Goal: Task Accomplishment & Management: Complete application form

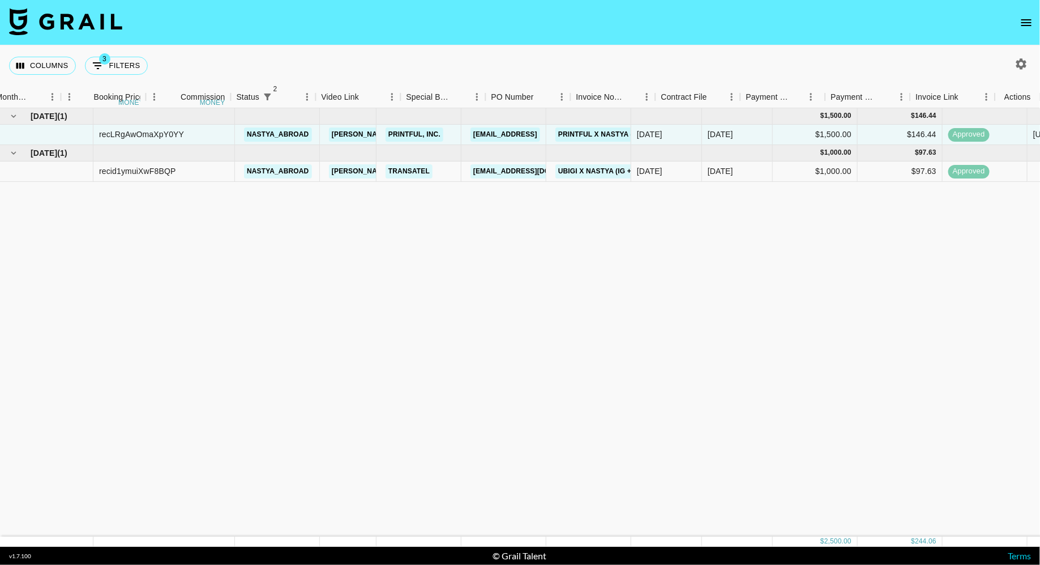
scroll to position [0, 712]
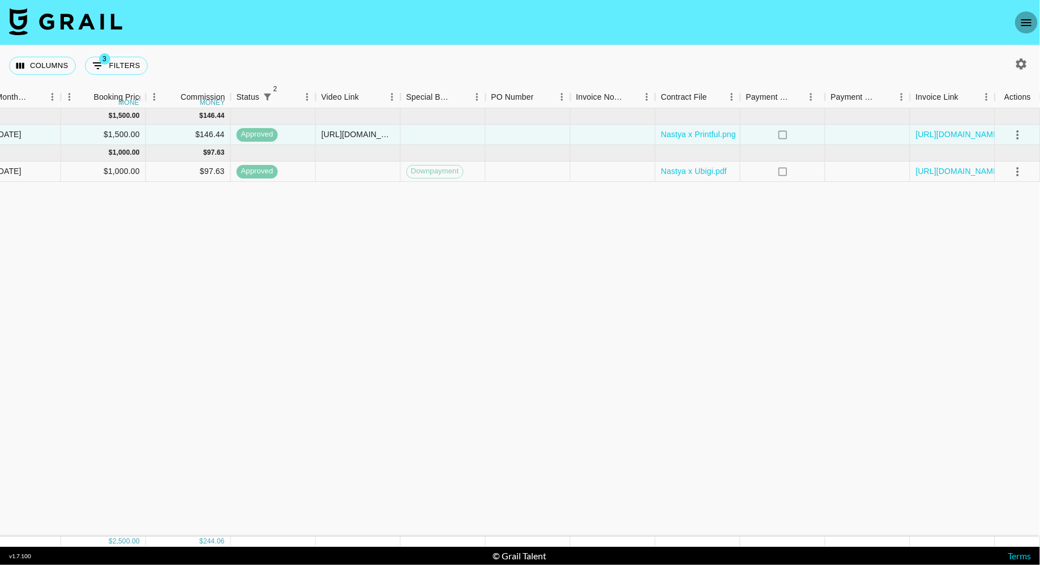
click at [1022, 30] on button "open drawer" at bounding box center [1026, 22] width 23 height 23
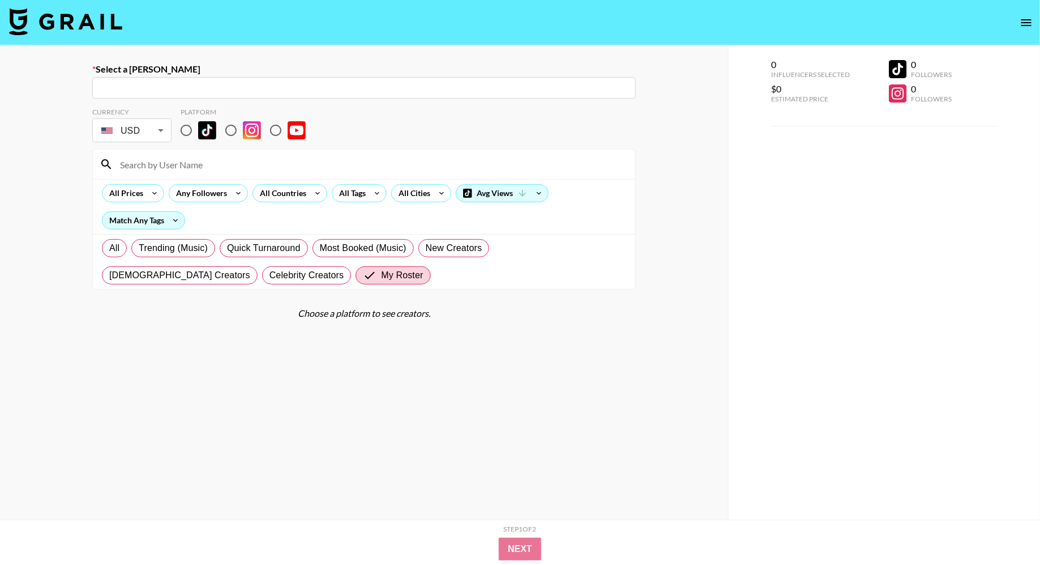
click at [283, 86] on input "text" at bounding box center [364, 88] width 530 height 13
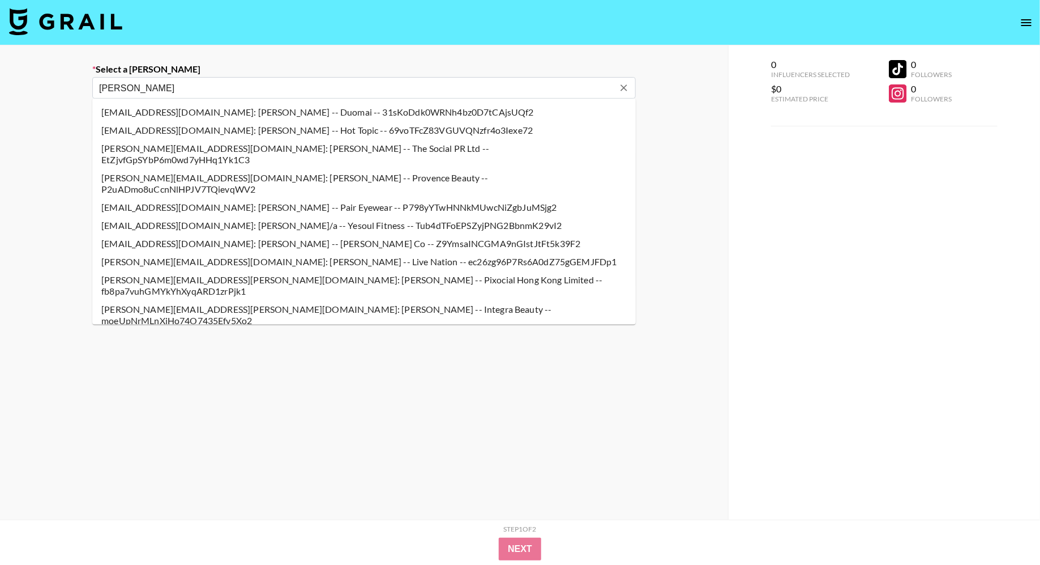
click at [339, 88] on input "katherine" at bounding box center [356, 88] width 515 height 13
click at [356, 271] on li "katherine.chan@pixocial.com: Katherine Chan -- Pixocial Hong Kong Limited -- fb…" at bounding box center [364, 285] width 544 height 29
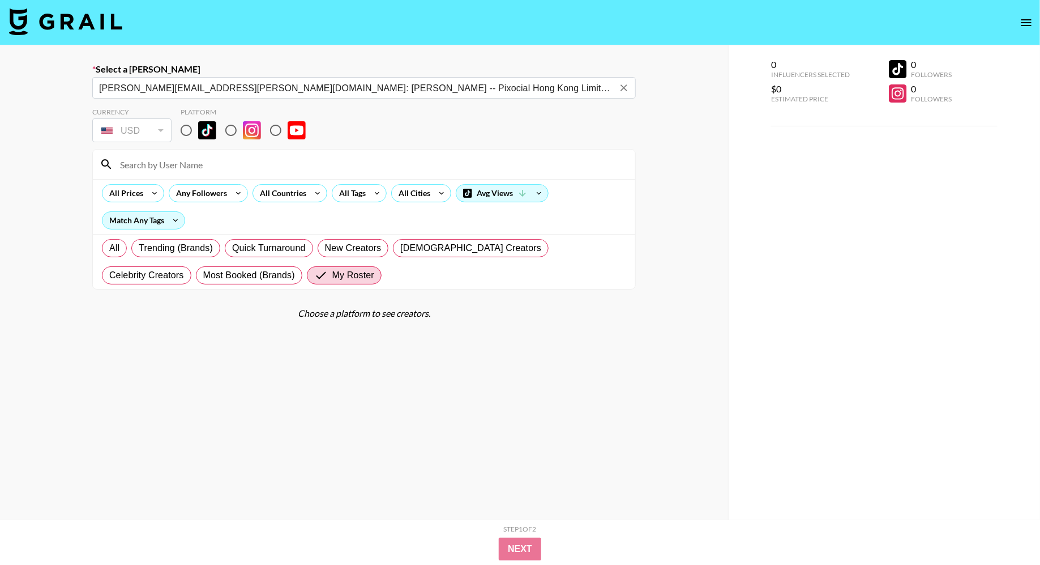
type input "katherine.chan@pixocial.com: Katherine Chan -- Pixocial Hong Kong Limited -- fb…"
click at [230, 136] on input "radio" at bounding box center [231, 130] width 24 height 24
radio input "true"
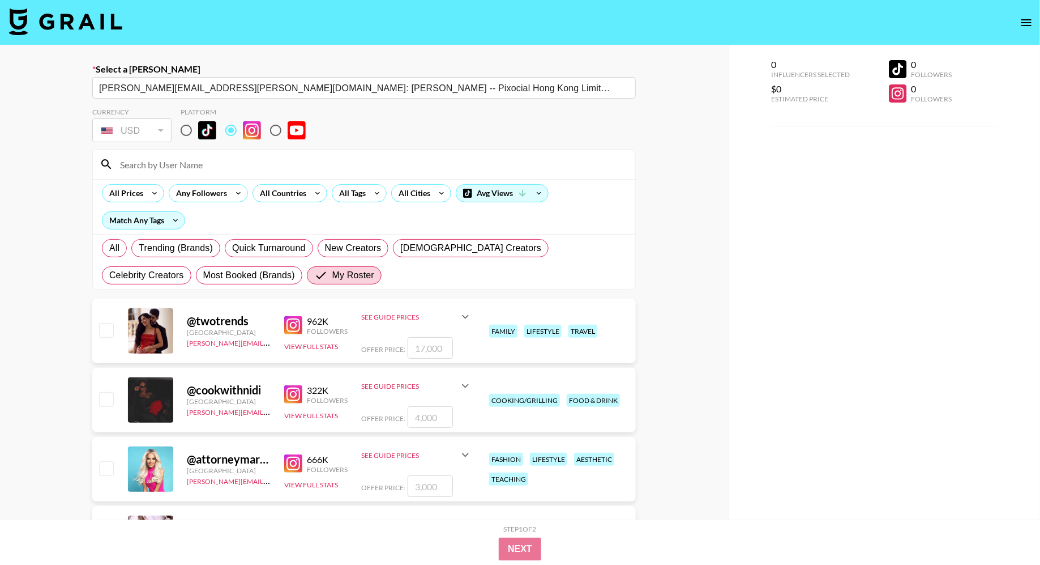
click at [237, 157] on input at bounding box center [370, 164] width 515 height 18
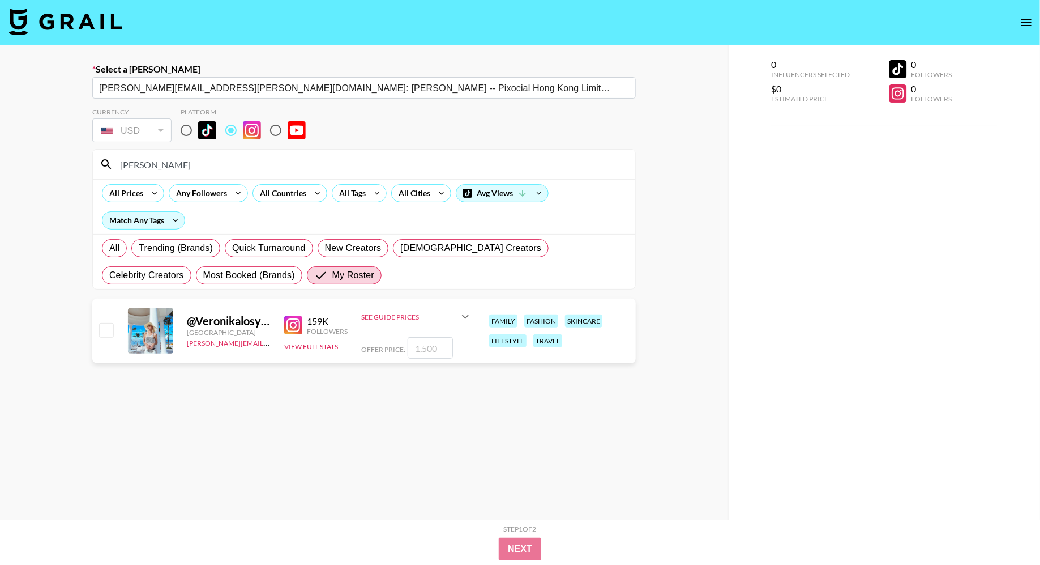
type input "veronika"
click at [106, 329] on input "checkbox" at bounding box center [106, 330] width 14 height 14
checkbox input "true"
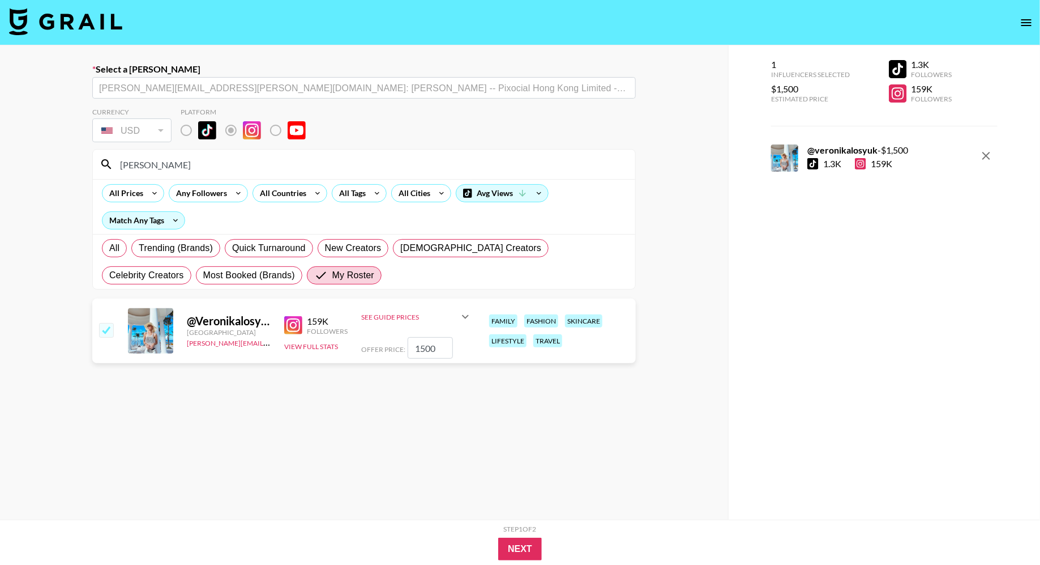
click at [428, 350] on input "1500" at bounding box center [430, 348] width 45 height 22
type input "1000"
click at [516, 550] on button "Next" at bounding box center [520, 548] width 44 height 23
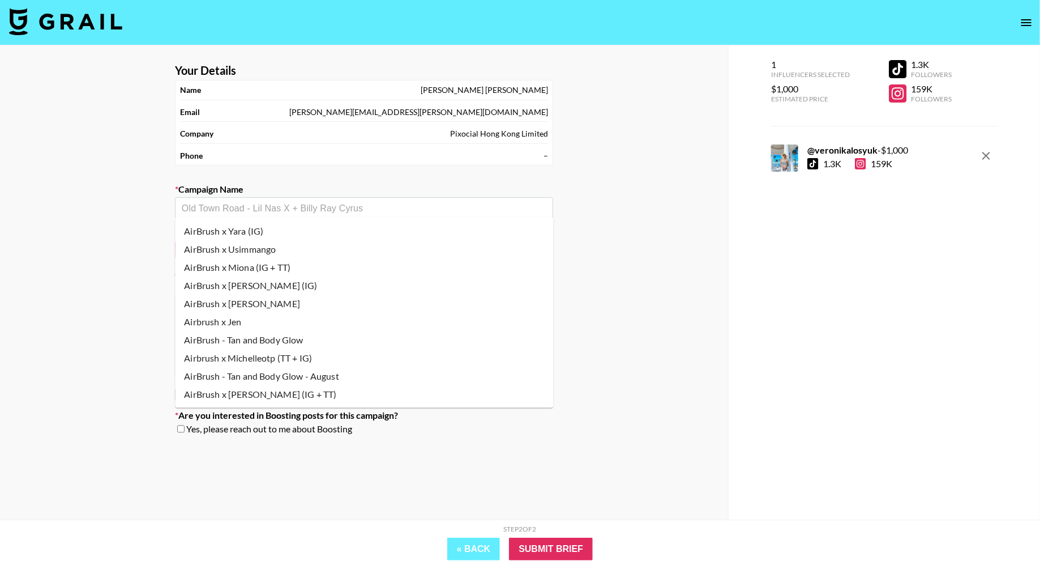
click at [306, 211] on input "text" at bounding box center [364, 208] width 365 height 13
click at [302, 232] on li "AirBrush x Yara (IG)" at bounding box center [364, 231] width 378 height 18
type input "AirBrush x Yara (IG)"
type textarea "Instagram -- Instagram -- Instagram -- TikTok -- TikTok"
click at [236, 209] on input "AirBrush x Yara (IG)" at bounding box center [356, 208] width 349 height 13
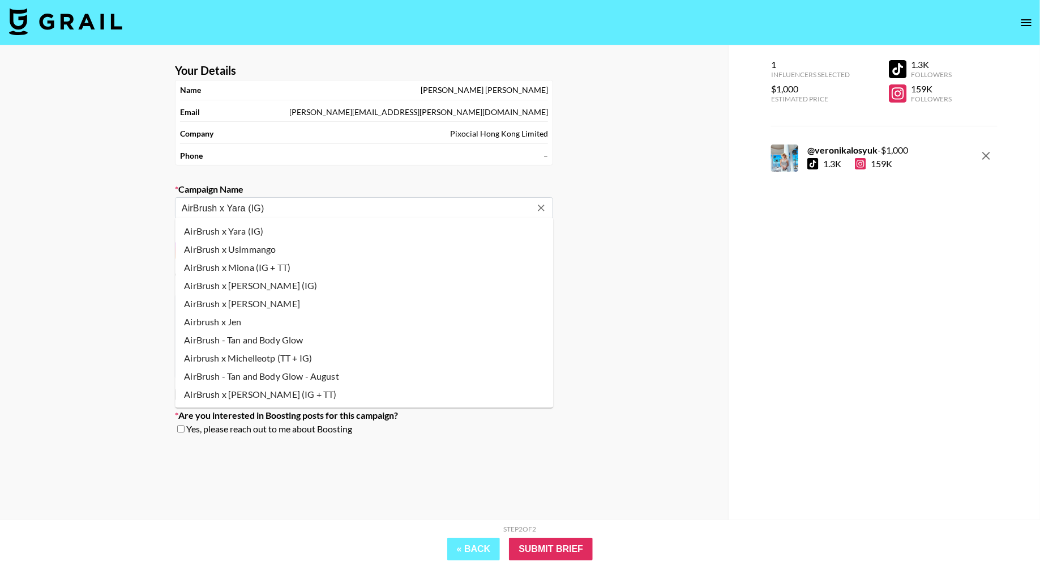
click at [236, 209] on input "AirBrush x Yara (IG)" at bounding box center [356, 208] width 349 height 13
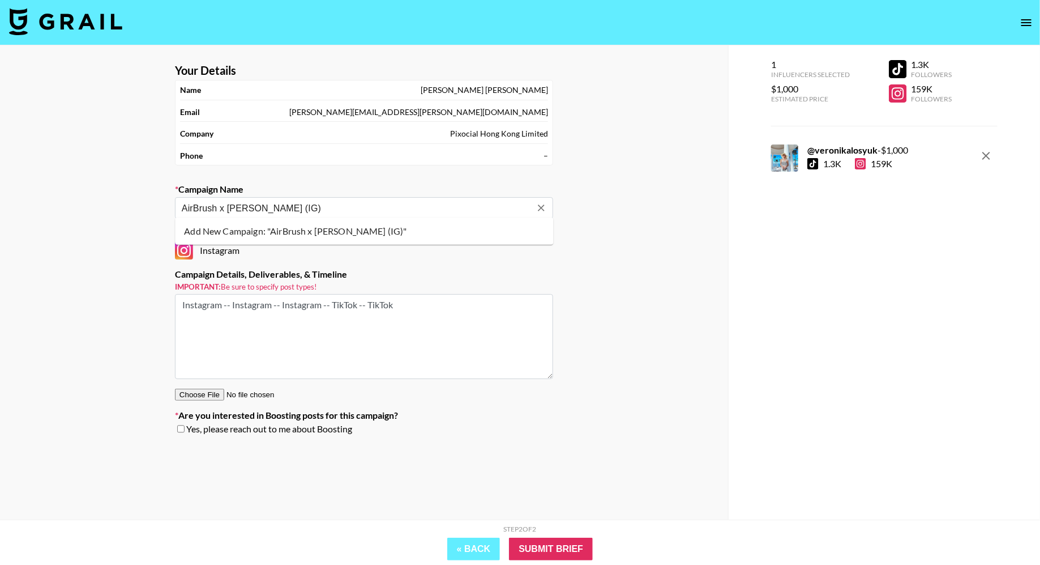
click at [285, 225] on li "Add New Campaign: "AirBrush x Veronika (IG)"" at bounding box center [364, 231] width 378 height 18
type input "AirBrush x [PERSON_NAME] (IG)"
click at [297, 331] on textarea "Instagram -- Instagram -- Instagram -- TikTok -- TikTok" at bounding box center [364, 336] width 378 height 85
drag, startPoint x: 420, startPoint y: 302, endPoint x: 221, endPoint y: 301, distance: 198.2
click at [221, 301] on textarea "Instagram -- Instagram -- Instagram -- TikTok -- TikTok" at bounding box center [364, 336] width 378 height 85
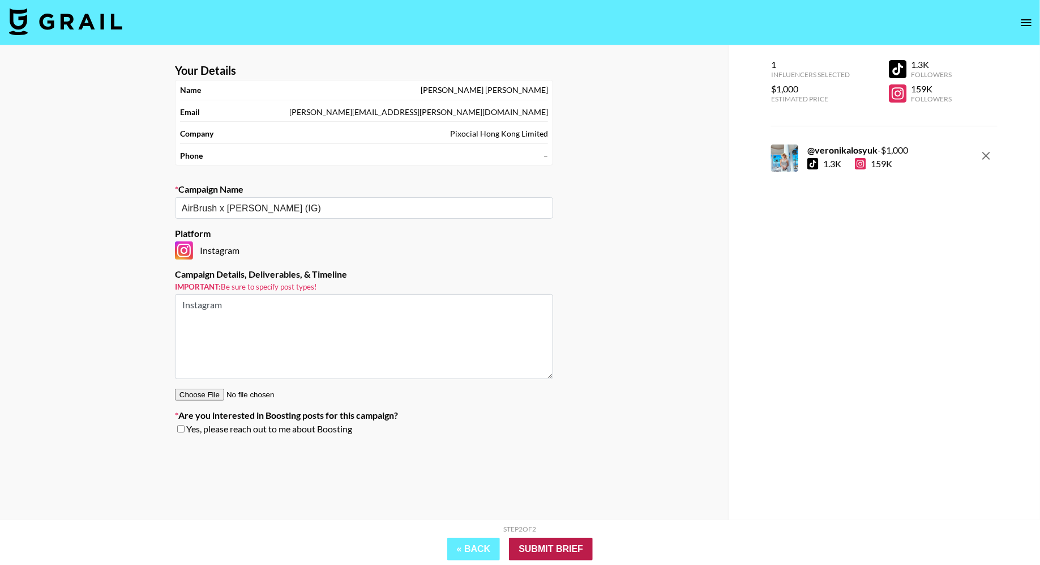
type textarea "Instagram"
click at [558, 545] on input "Submit Brief" at bounding box center [551, 548] width 84 height 23
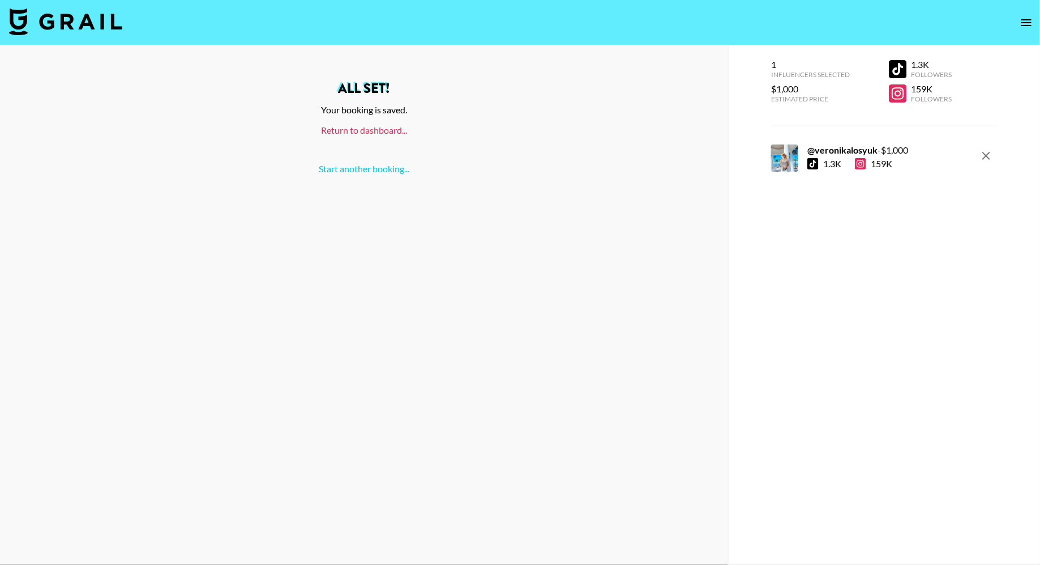
click at [371, 126] on link "Return to dashboard..." at bounding box center [364, 130] width 86 height 11
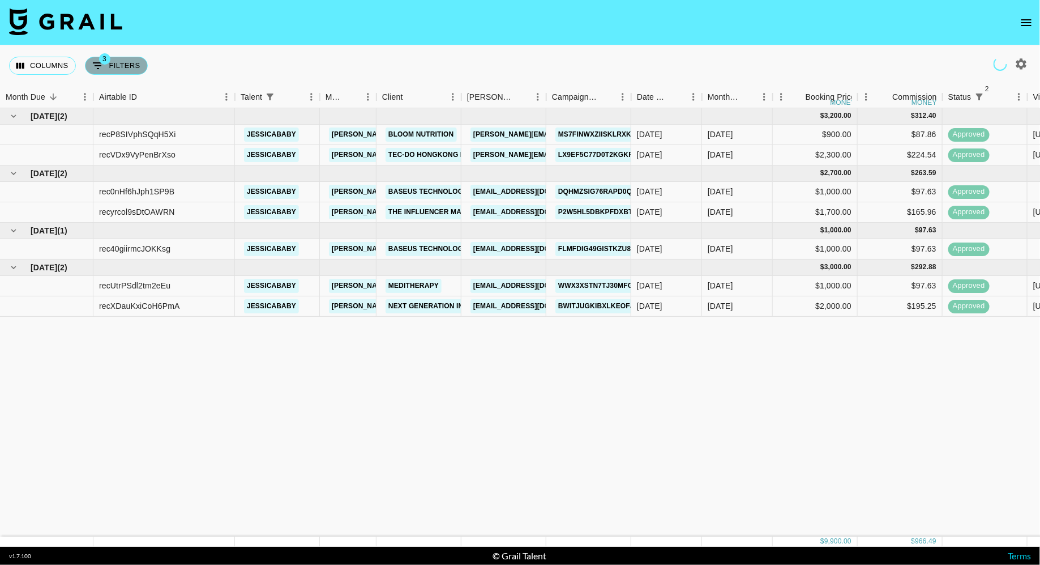
click at [122, 65] on button "3 Filters" at bounding box center [116, 66] width 63 height 18
select select "status"
select select "isNotAnyOf"
select select "status"
select select "approved"
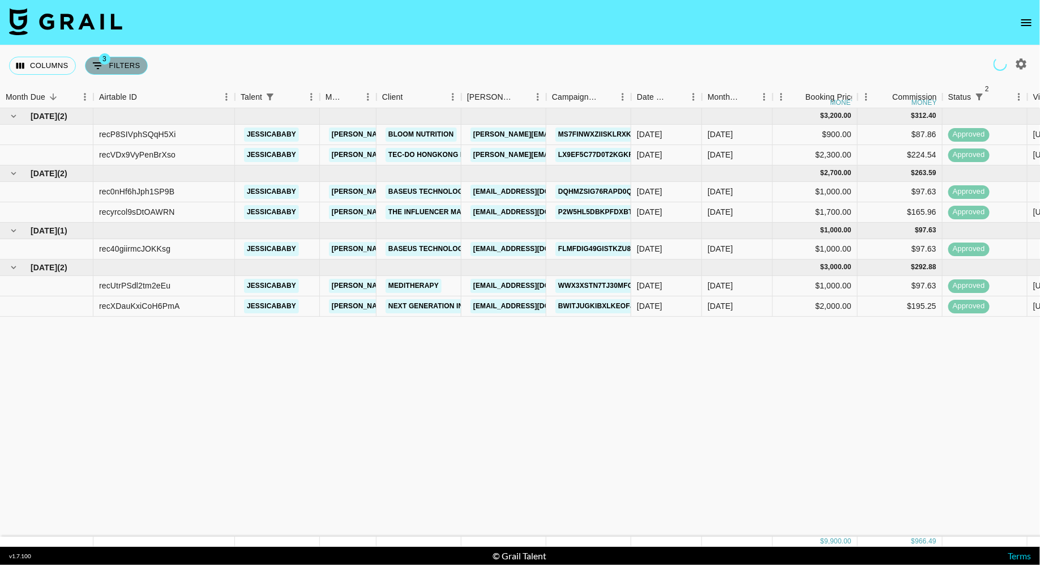
select select "talentName"
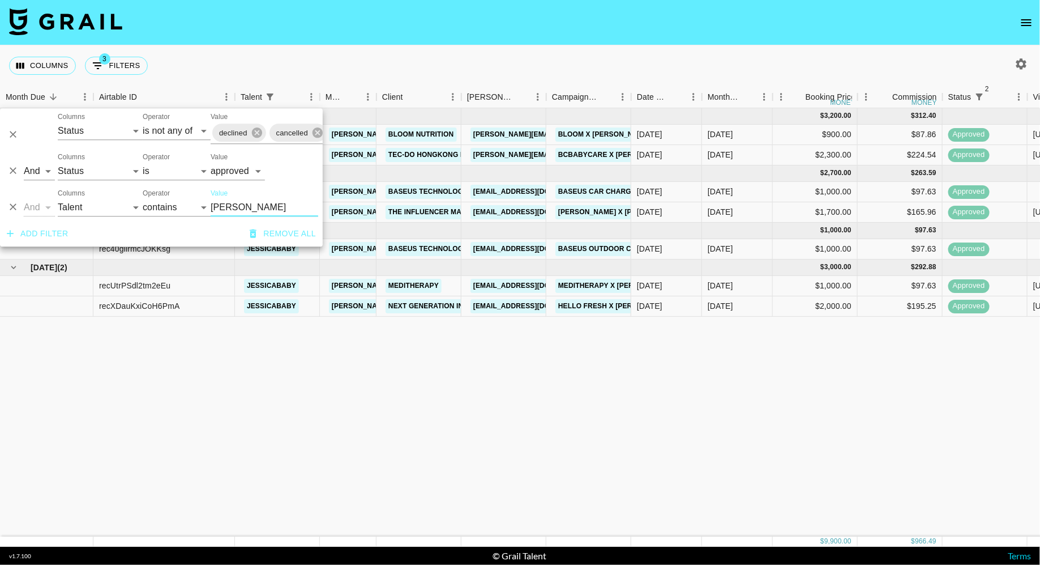
click at [230, 206] on input "[PERSON_NAME]" at bounding box center [265, 207] width 108 height 18
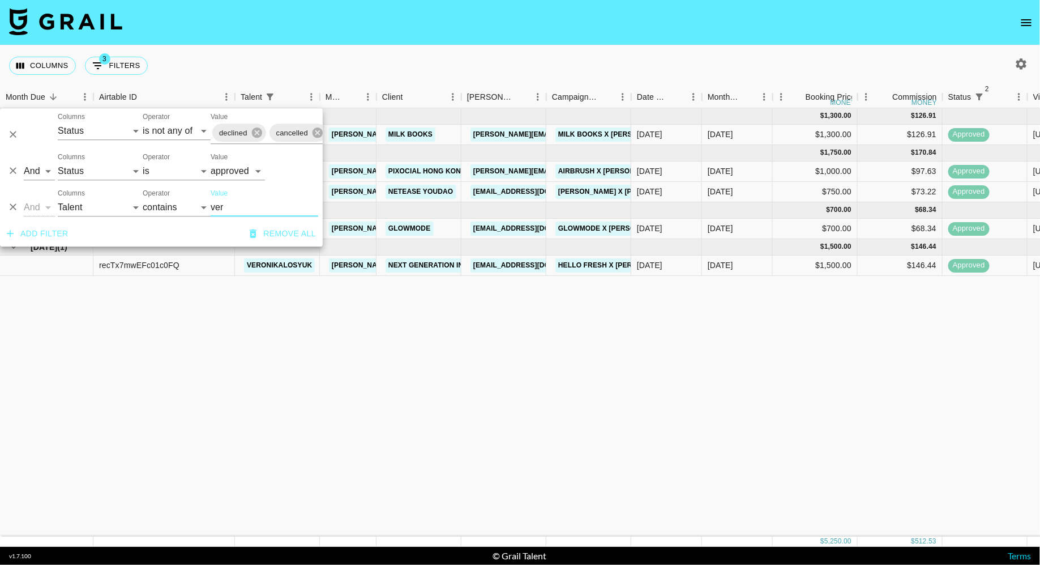
type input "ver"
click at [163, 173] on select "is is not is any of is not any of" at bounding box center [177, 171] width 68 height 18
select select "not"
click at [143, 162] on select "is is not is any of is not any of" at bounding box center [177, 171] width 68 height 18
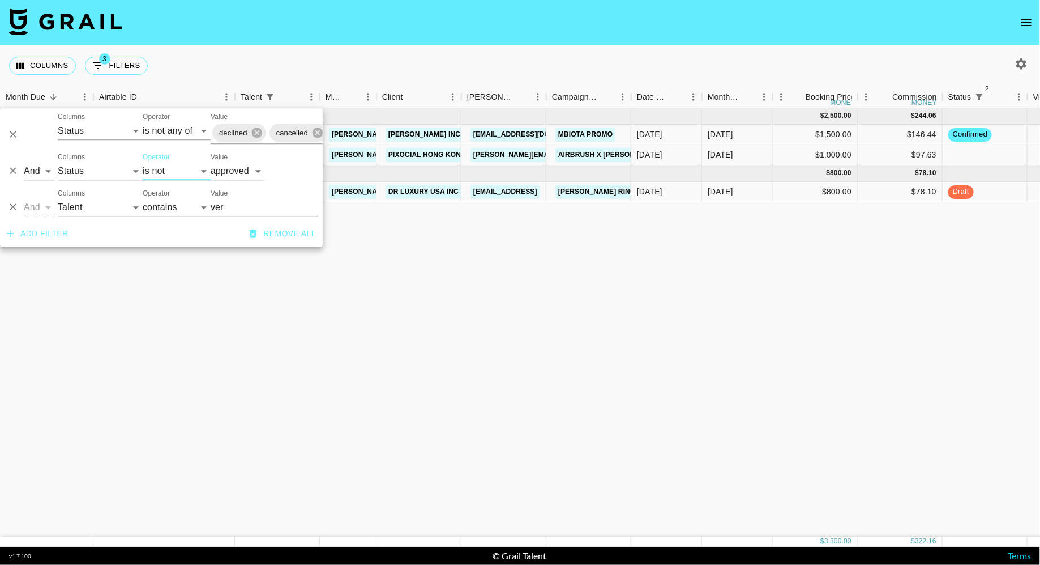
click at [437, 291] on div "[DATE] ( 2 ) $ 2,500.00 $ 244.06 recUezWwpqe0baY1P veronikalosyuk [PERSON_NAME]…" at bounding box center [876, 322] width 1753 height 428
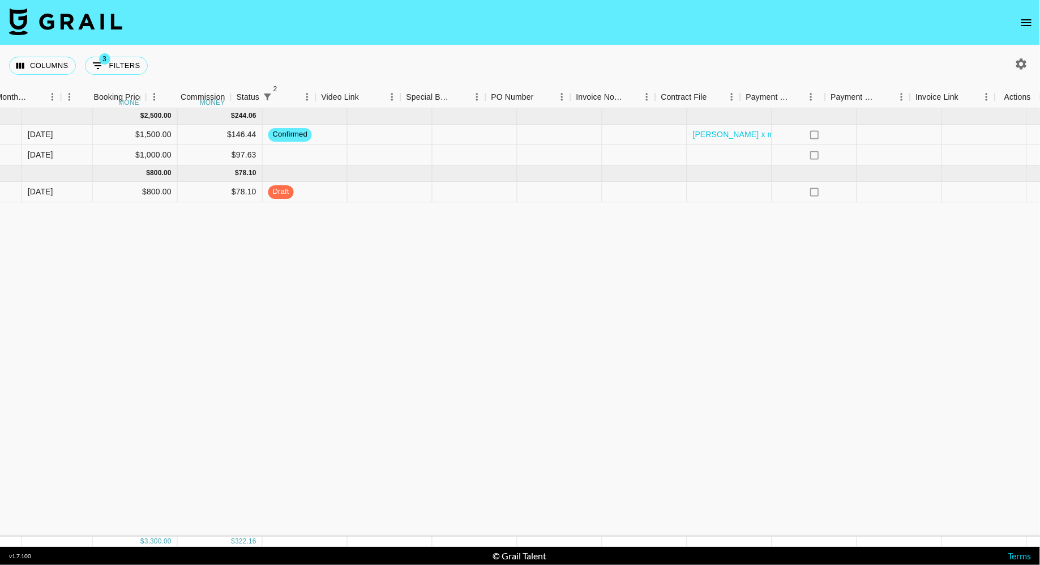
scroll to position [0, 712]
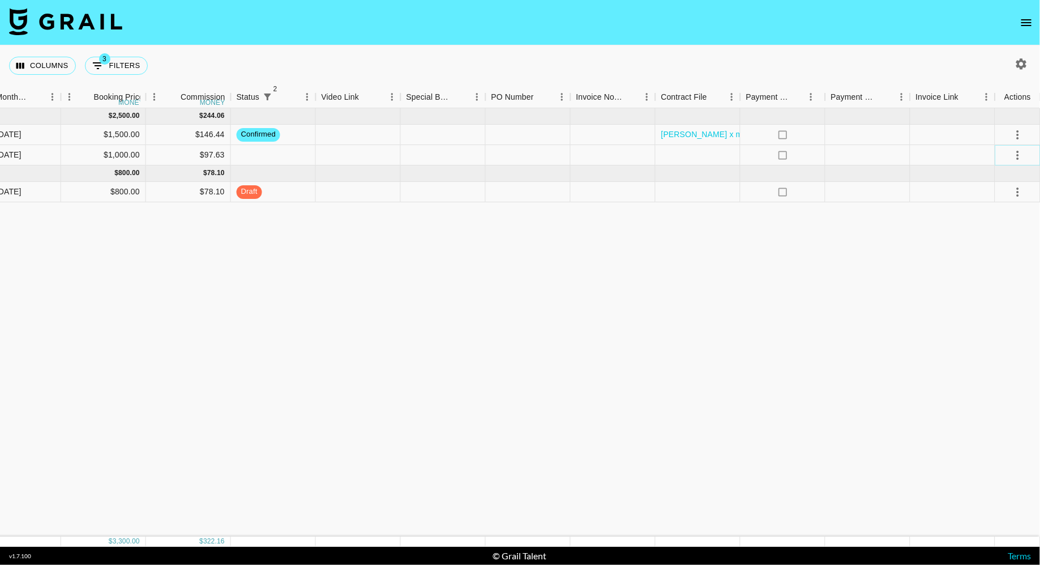
click at [1015, 153] on icon "select merge strategy" at bounding box center [1018, 155] width 14 height 14
click at [998, 261] on div "Approve" at bounding box center [993, 261] width 35 height 14
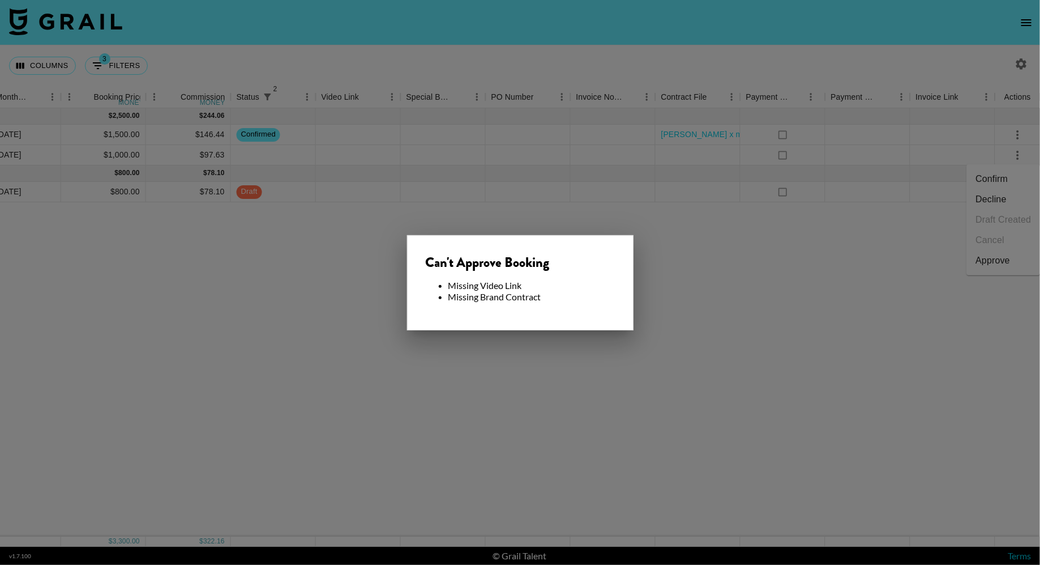
click at [646, 301] on div at bounding box center [520, 282] width 1040 height 565
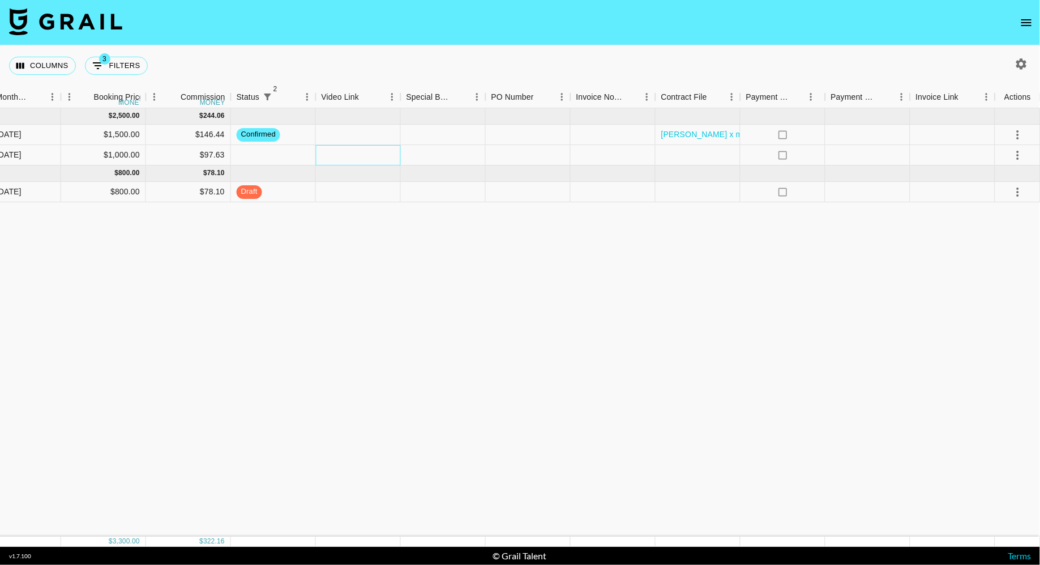
click at [345, 153] on div at bounding box center [358, 155] width 85 height 20
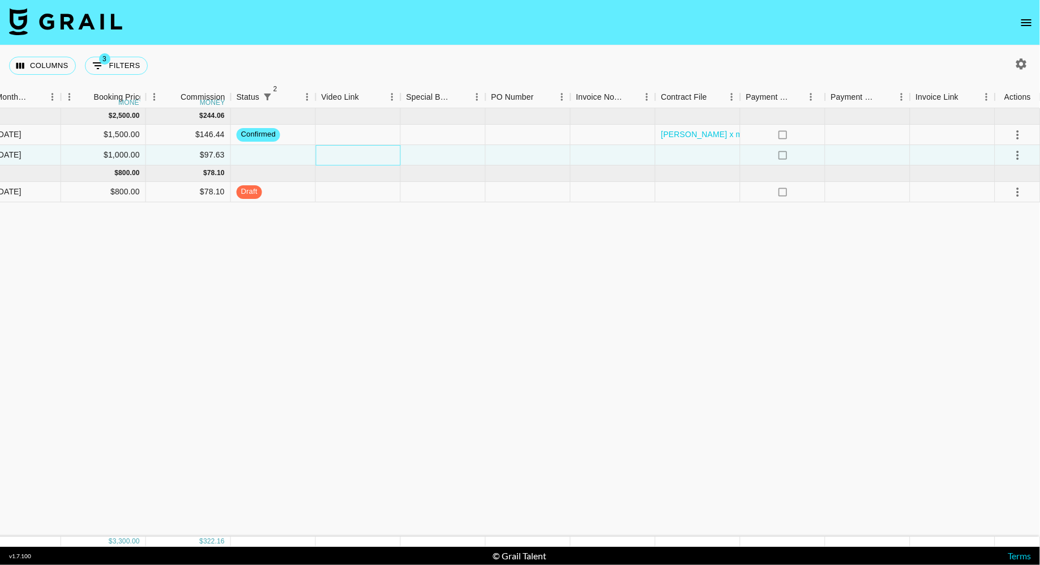
click at [345, 153] on div at bounding box center [358, 155] width 85 height 20
type input "[URL][DOMAIN_NAME]"
click at [400, 239] on div "[DATE] ( 2 ) $ 2,500.00 $ 244.06 recUezWwpqe0baY1P veronikalosyuk [PERSON_NAME]…" at bounding box center [164, 322] width 1753 height 428
click at [701, 157] on div at bounding box center [698, 155] width 85 height 20
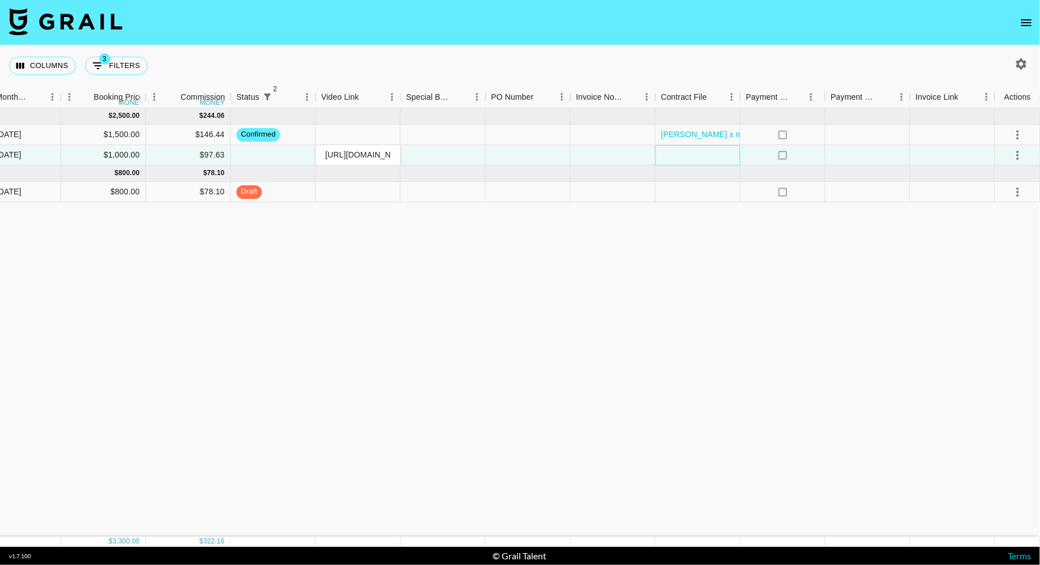
click at [701, 157] on div at bounding box center [698, 155] width 85 height 20
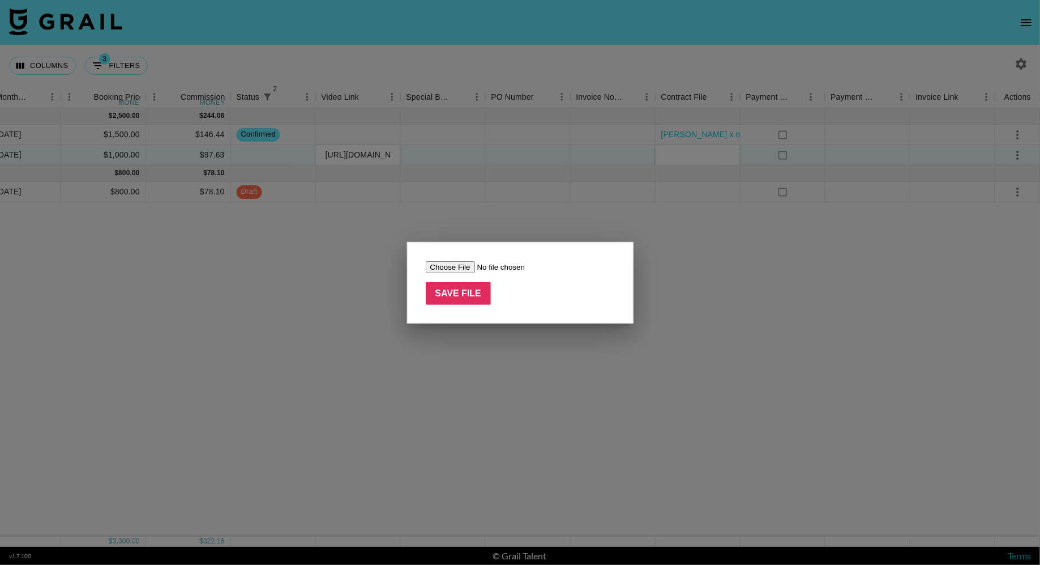
click at [460, 266] on input "file" at bounding box center [497, 267] width 143 height 12
type input "C:\fakepath\[PERSON_NAME] x AirBrush.png"
click at [456, 301] on input "Save File" at bounding box center [459, 293] width 66 height 23
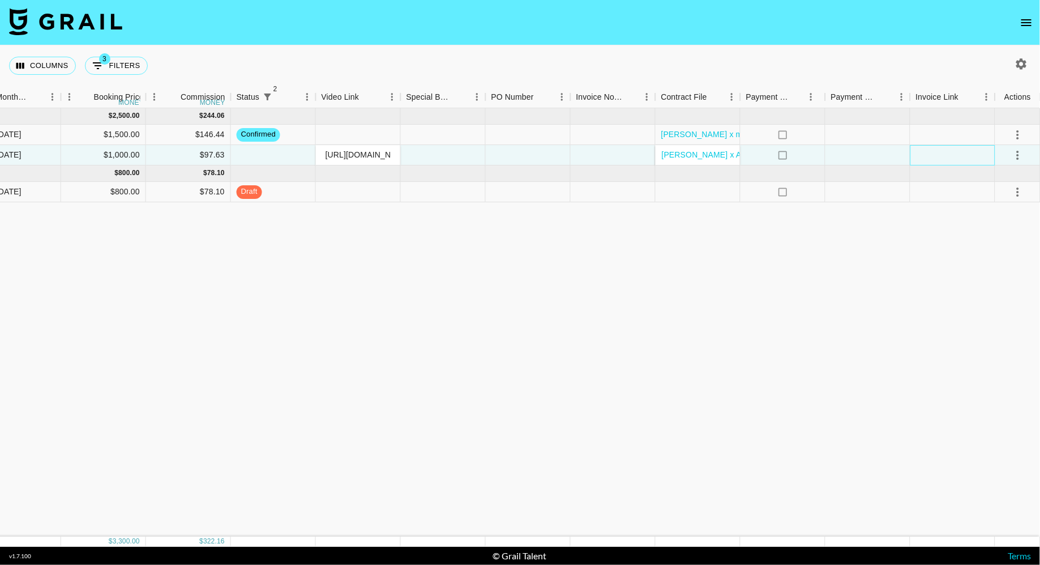
click at [968, 158] on div at bounding box center [953, 155] width 85 height 20
click at [1016, 153] on icon "select merge strategy" at bounding box center [1018, 155] width 14 height 14
click at [996, 266] on div "Approve" at bounding box center [993, 261] width 35 height 14
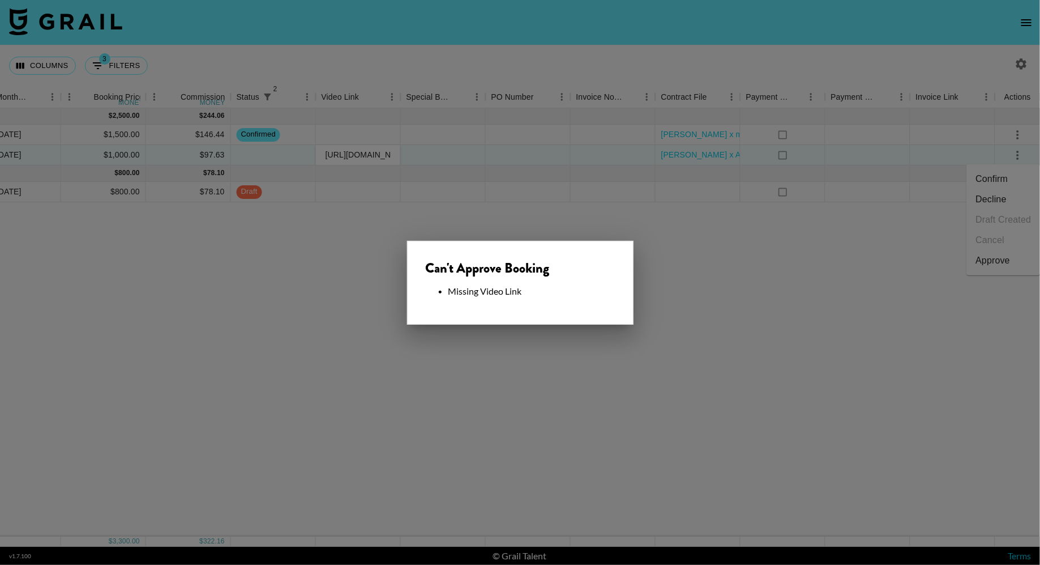
click at [735, 284] on div at bounding box center [520, 282] width 1040 height 565
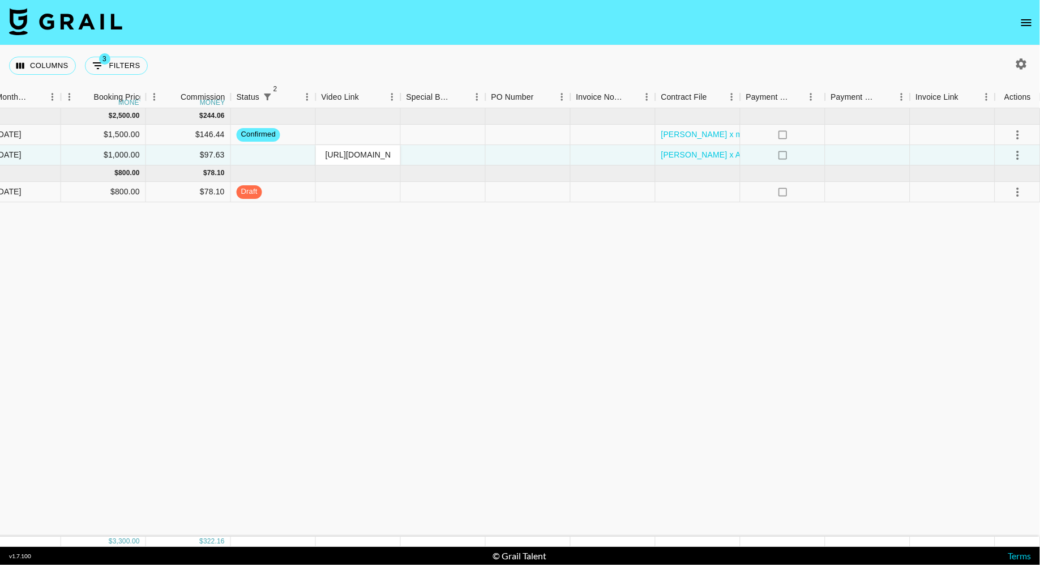
click at [585, 243] on div "[DATE] ( 2 ) $ 2,500.00 $ 244.06 recUezWwpqe0baY1P veronikalosyuk [PERSON_NAME]…" at bounding box center [164, 322] width 1753 height 428
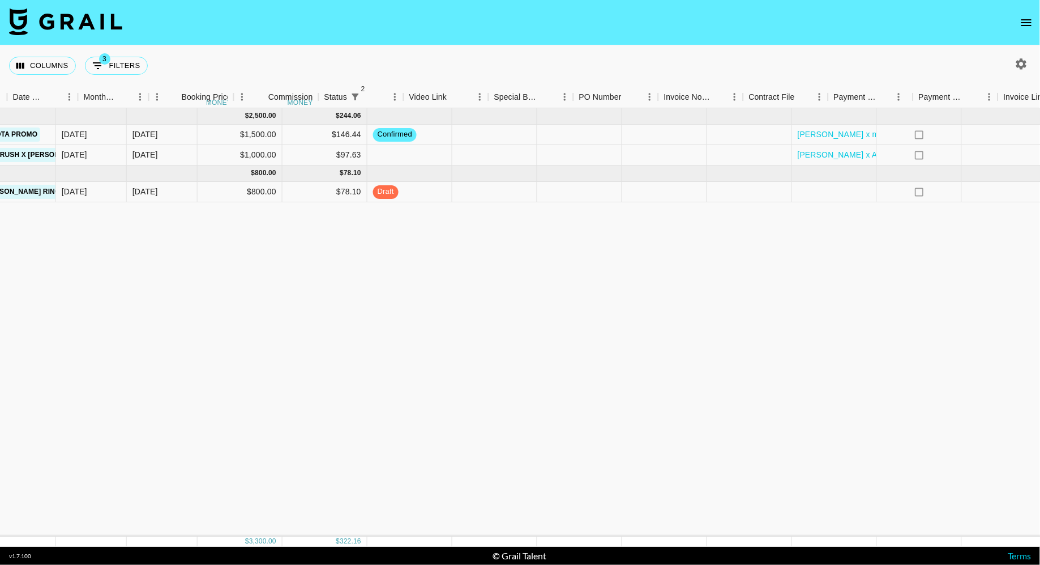
scroll to position [0, 624]
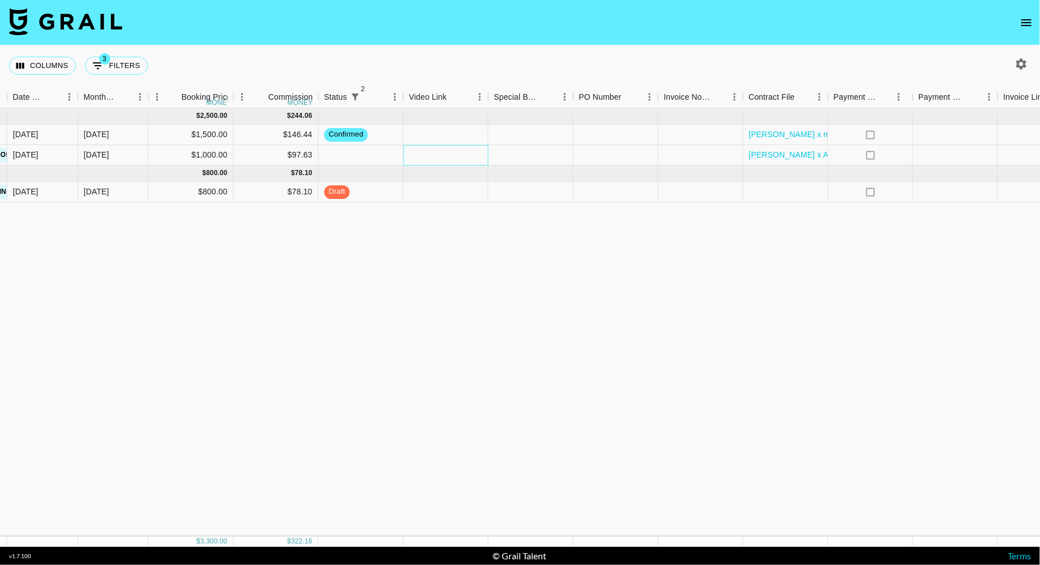
click at [443, 153] on div at bounding box center [446, 155] width 85 height 20
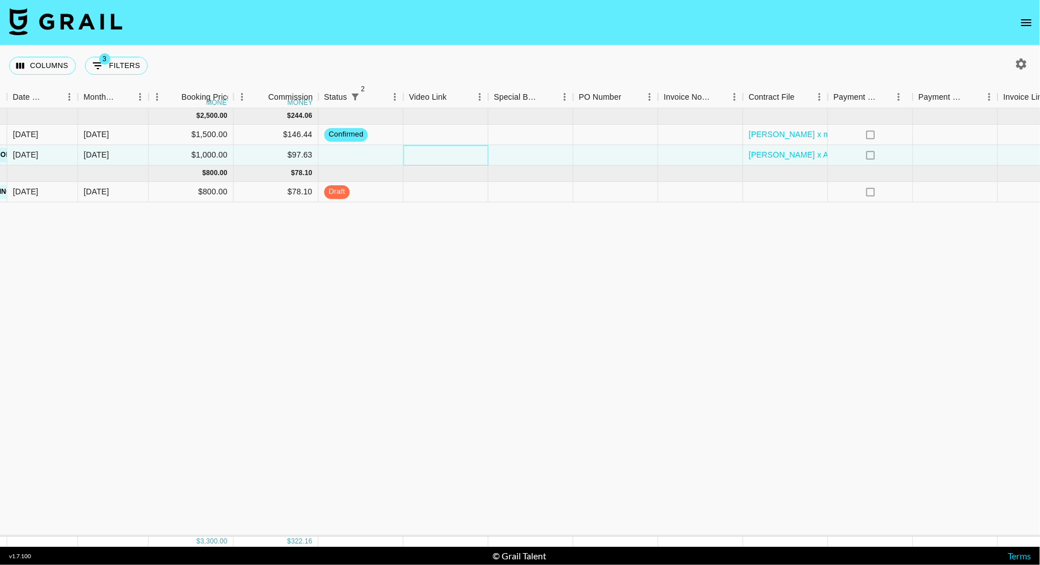
click at [449, 159] on div at bounding box center [446, 155] width 85 height 20
type input "[URL][DOMAIN_NAME]"
click at [574, 291] on div "[DATE] ( 2 ) $ 2,500.00 $ 244.06 recUezWwpqe0baY1P veronikalosyuk [PERSON_NAME]…" at bounding box center [252, 322] width 1753 height 428
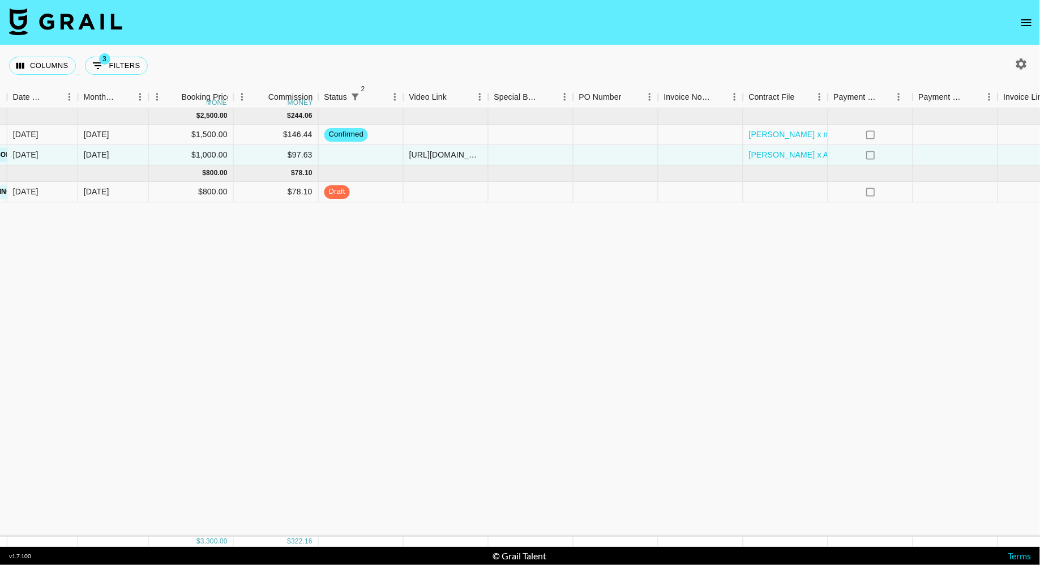
scroll to position [0, 712]
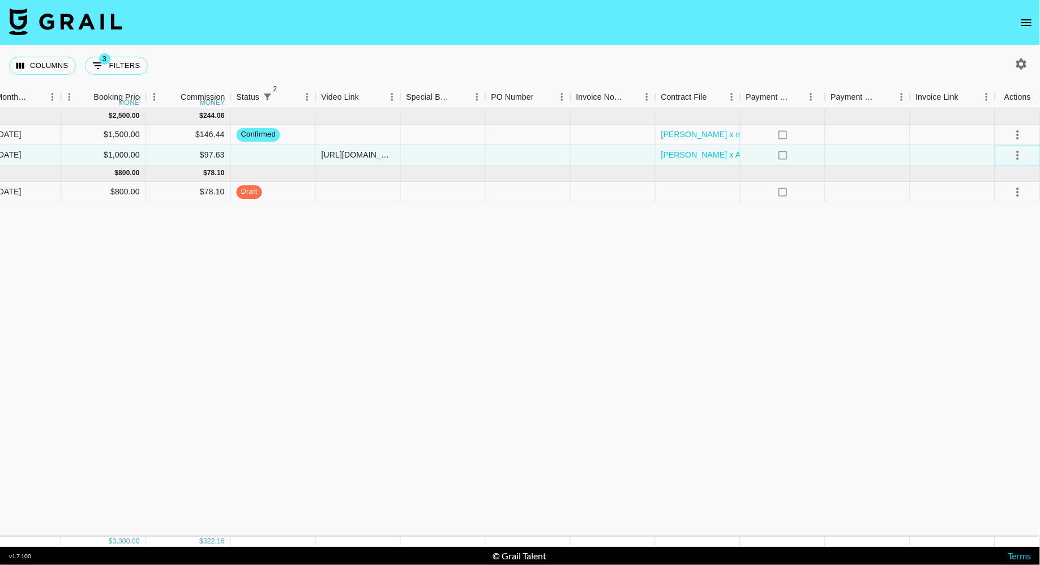
click at [1015, 152] on icon "select merge strategy" at bounding box center [1018, 155] width 14 height 14
click at [998, 261] on div "Approve" at bounding box center [993, 261] width 35 height 14
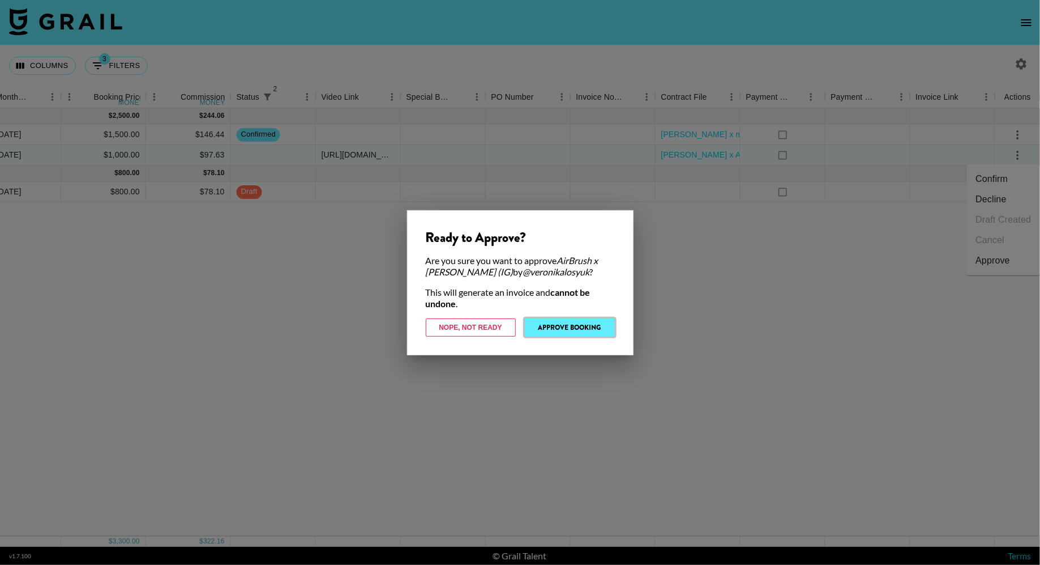
click at [574, 327] on button "Approve Booking" at bounding box center [570, 327] width 90 height 18
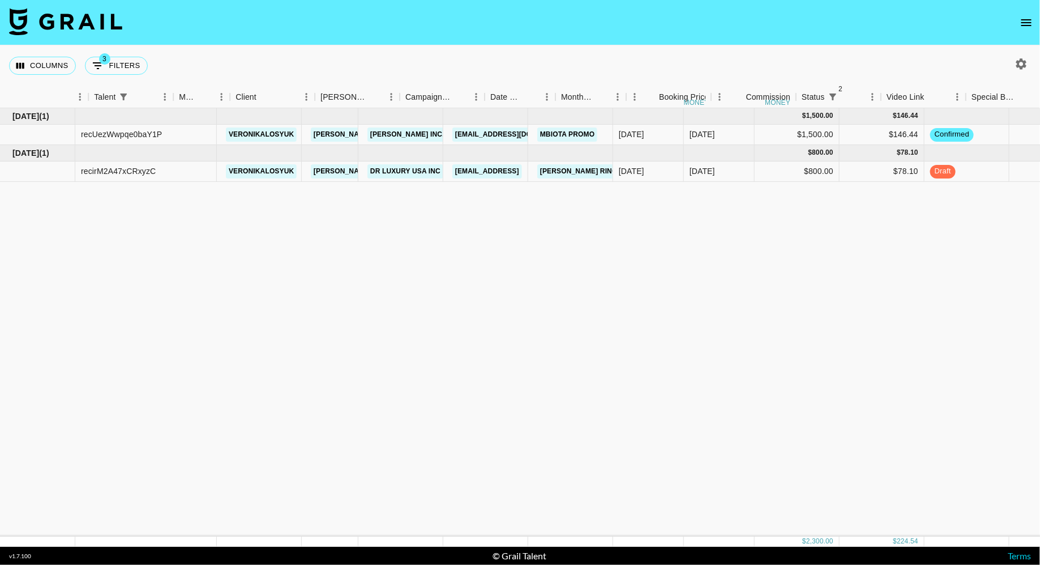
scroll to position [0, 0]
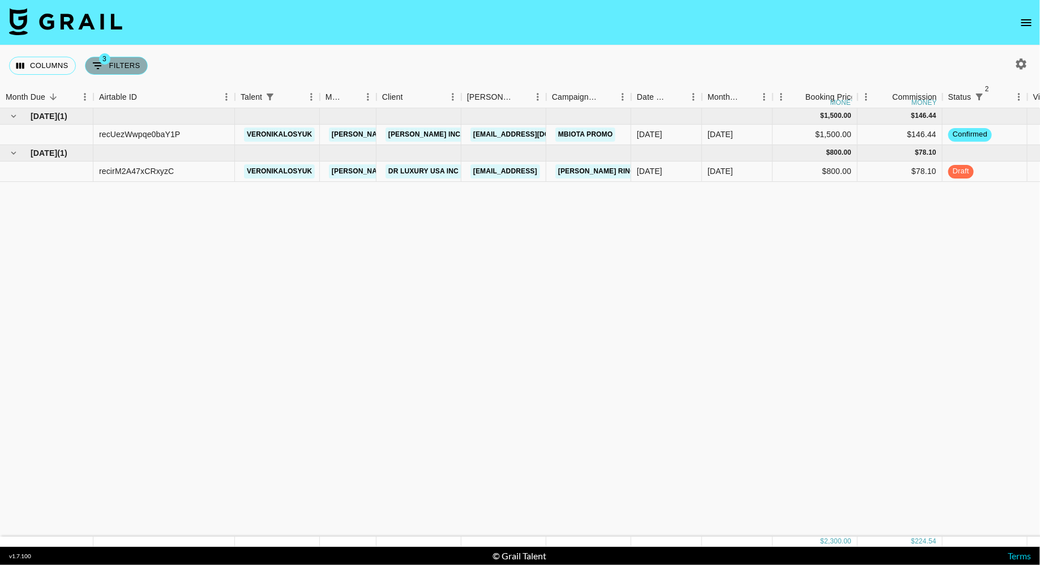
click at [130, 57] on button "3 Filters" at bounding box center [116, 66] width 63 height 18
select select "status"
select select "isNotAnyOf"
select select "status"
select select "not"
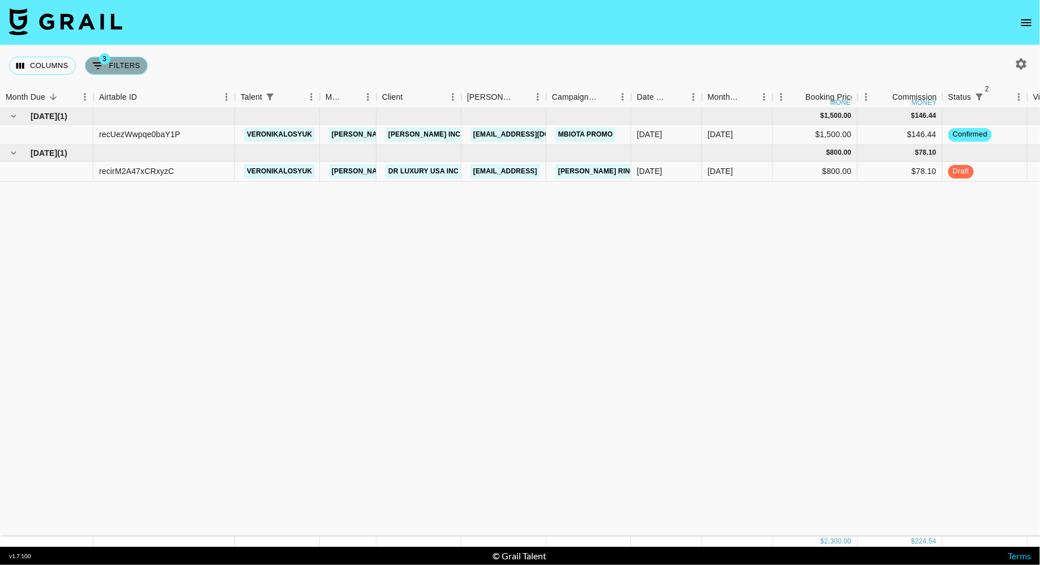
select select "approved"
select select "talentName"
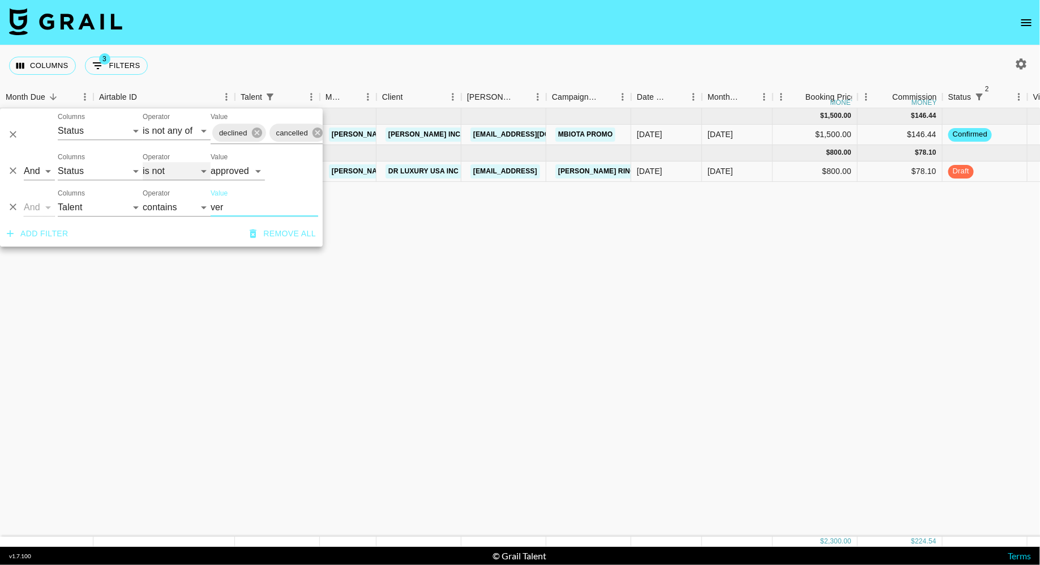
click at [169, 174] on select "is is not is any of is not any of" at bounding box center [177, 171] width 68 height 18
select select "is"
click at [143, 162] on select "is is not is any of is not any of" at bounding box center [177, 171] width 68 height 18
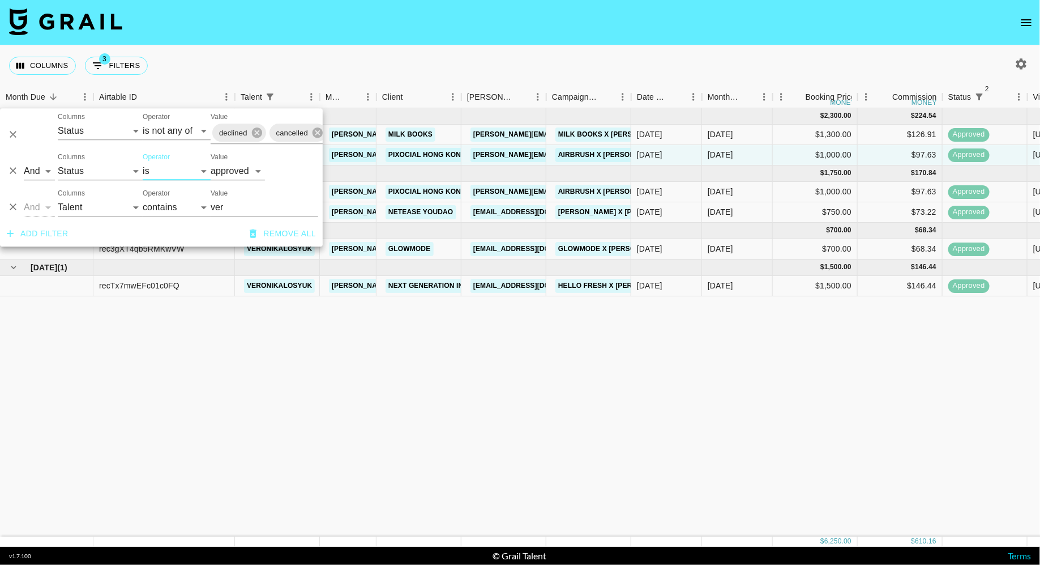
click at [243, 213] on input "ver" at bounding box center [265, 207] width 108 height 18
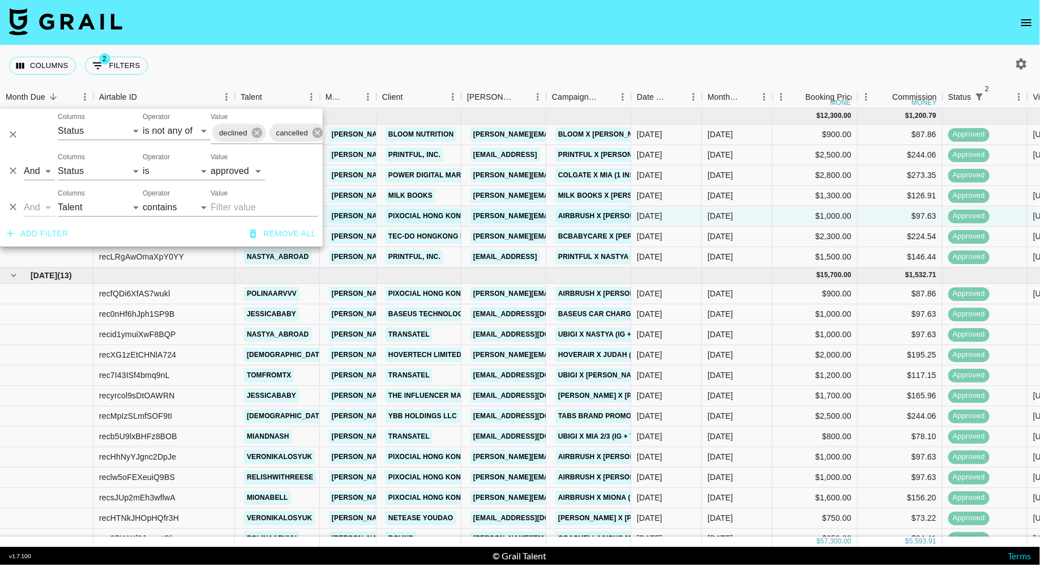
click at [595, 64] on div "Columns 2 Filters + Booking" at bounding box center [520, 65] width 1040 height 41
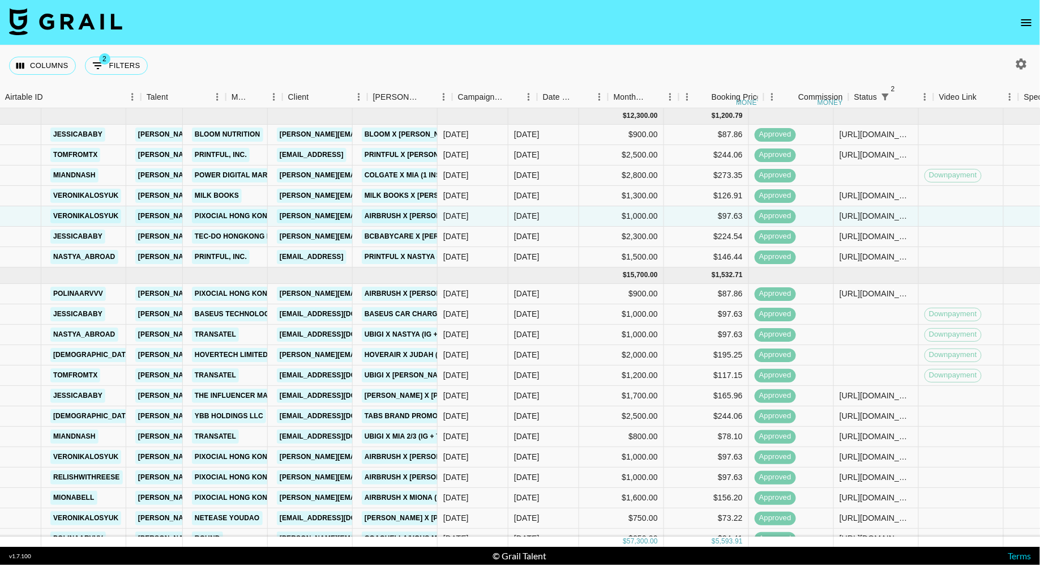
scroll to position [0, 221]
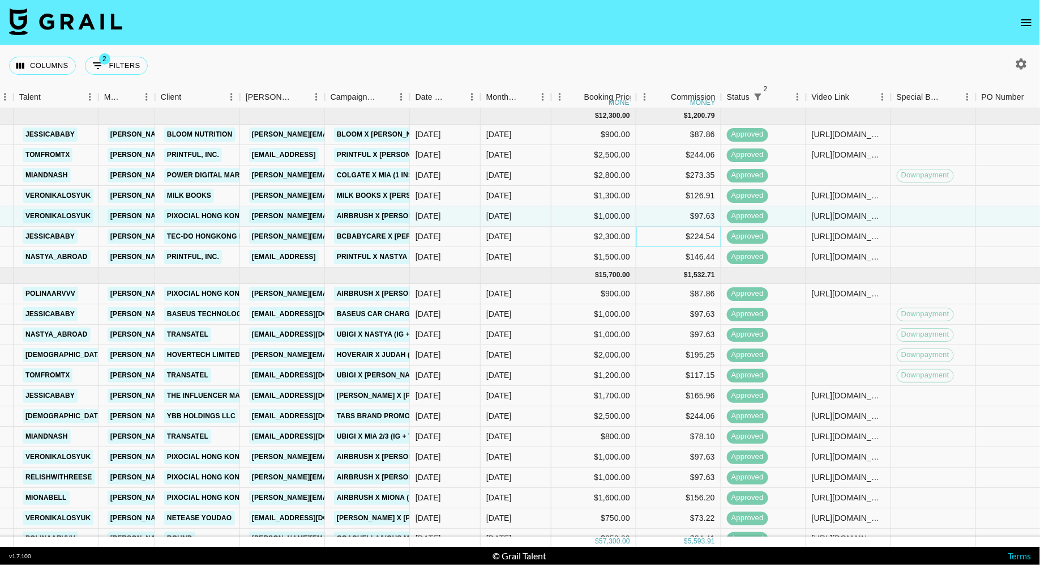
click at [649, 233] on div "$224.54" at bounding box center [679, 237] width 85 height 20
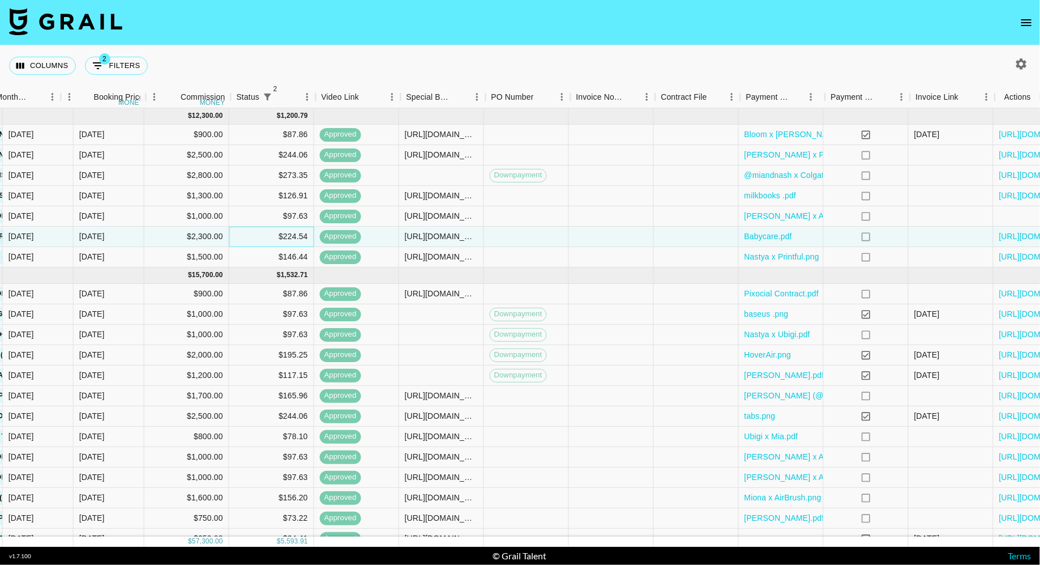
scroll to position [0, 712]
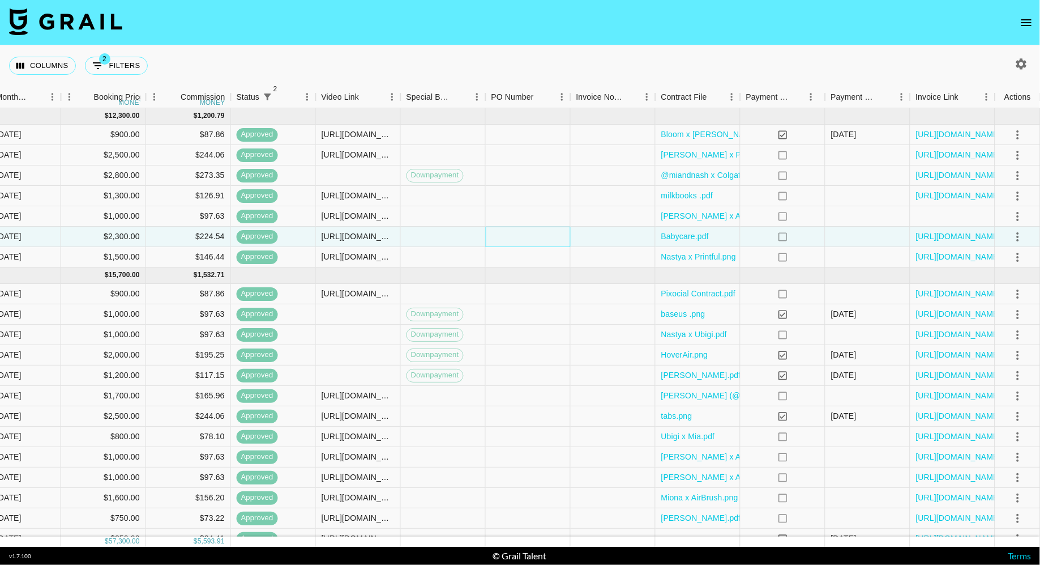
click at [495, 235] on div at bounding box center [528, 237] width 85 height 20
click at [837, 155] on div at bounding box center [868, 155] width 85 height 20
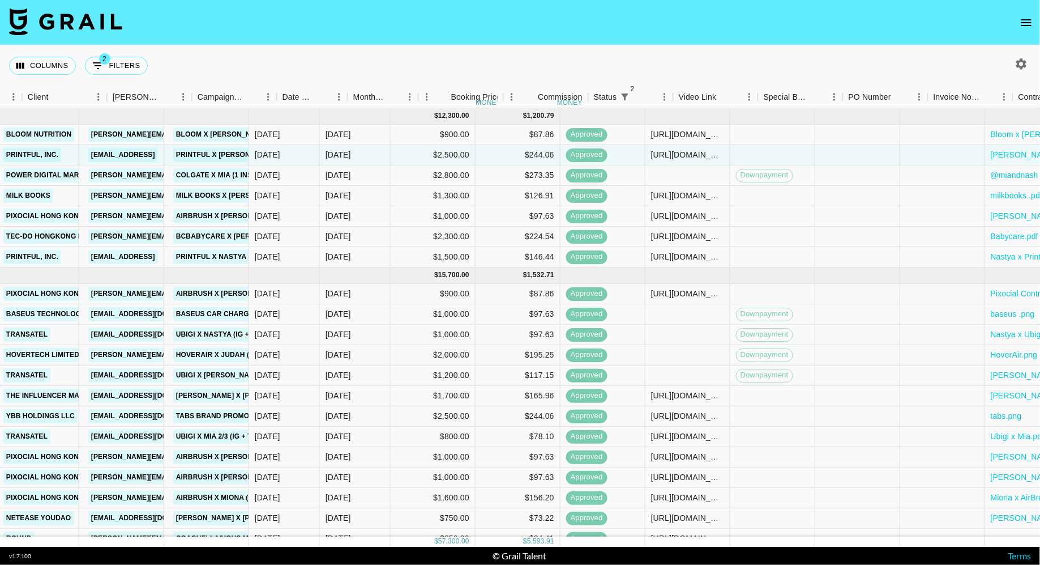
scroll to position [0, 355]
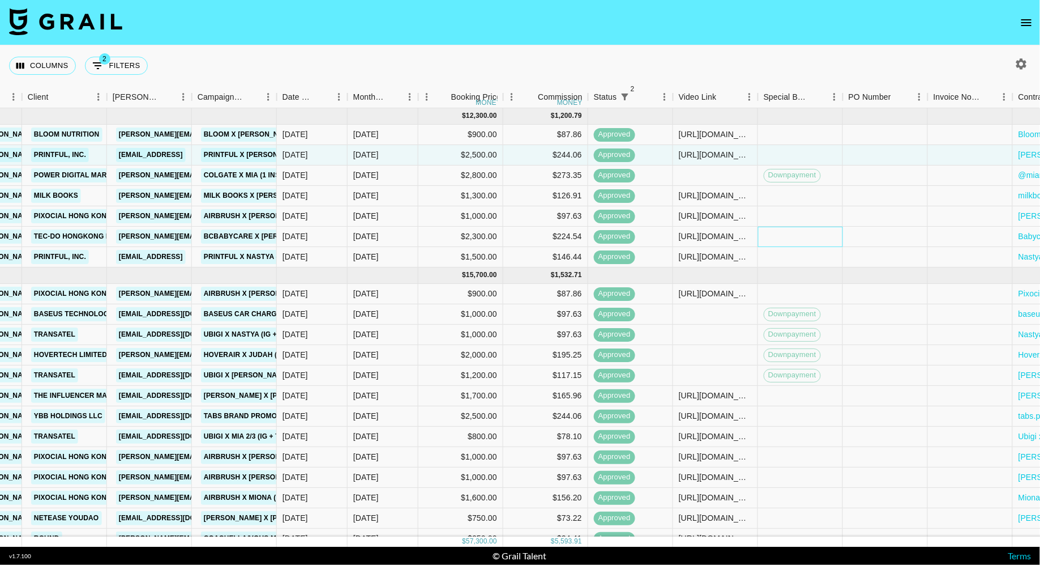
click at [832, 244] on div at bounding box center [800, 237] width 85 height 20
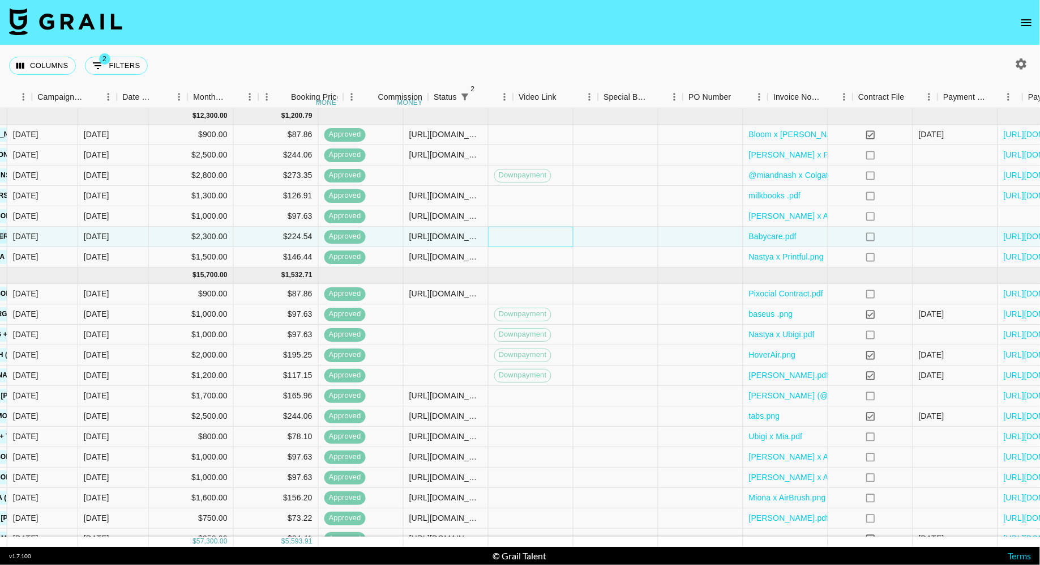
scroll to position [0, 712]
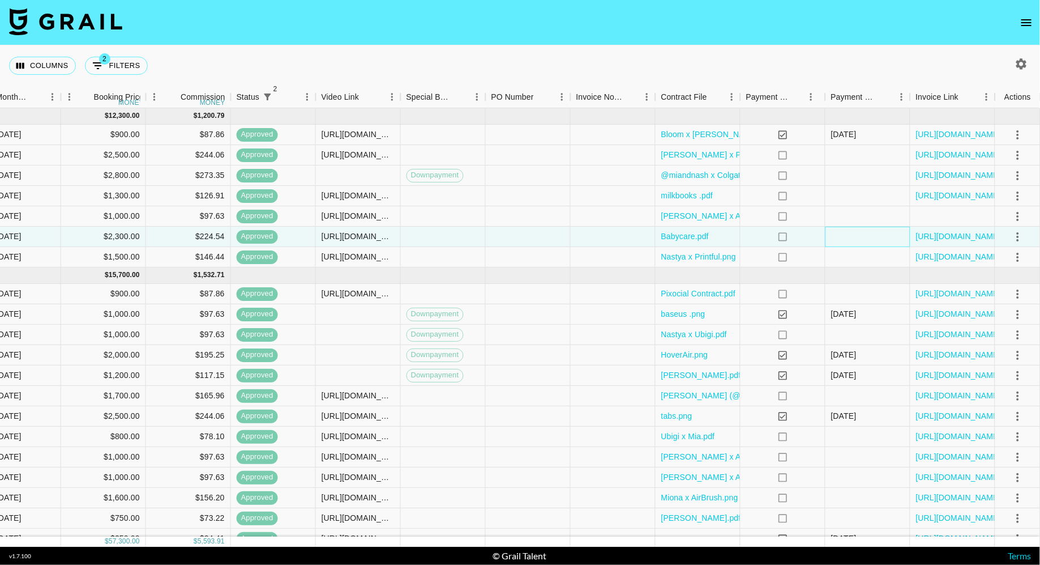
click at [840, 241] on div at bounding box center [868, 237] width 85 height 20
click at [947, 234] on link "[URL][DOMAIN_NAME]" at bounding box center [959, 235] width 86 height 11
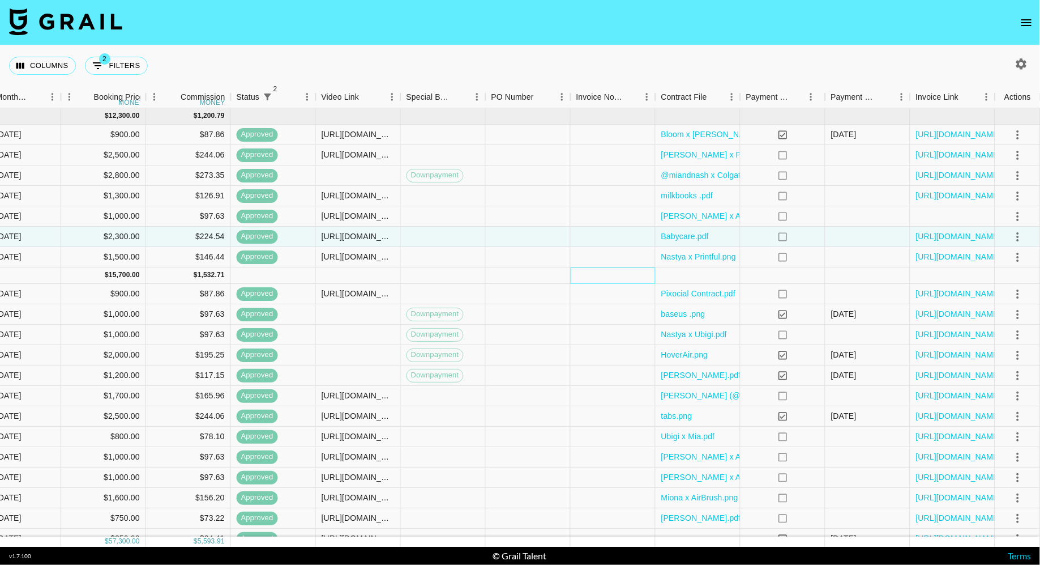
click at [586, 277] on div at bounding box center [613, 275] width 85 height 16
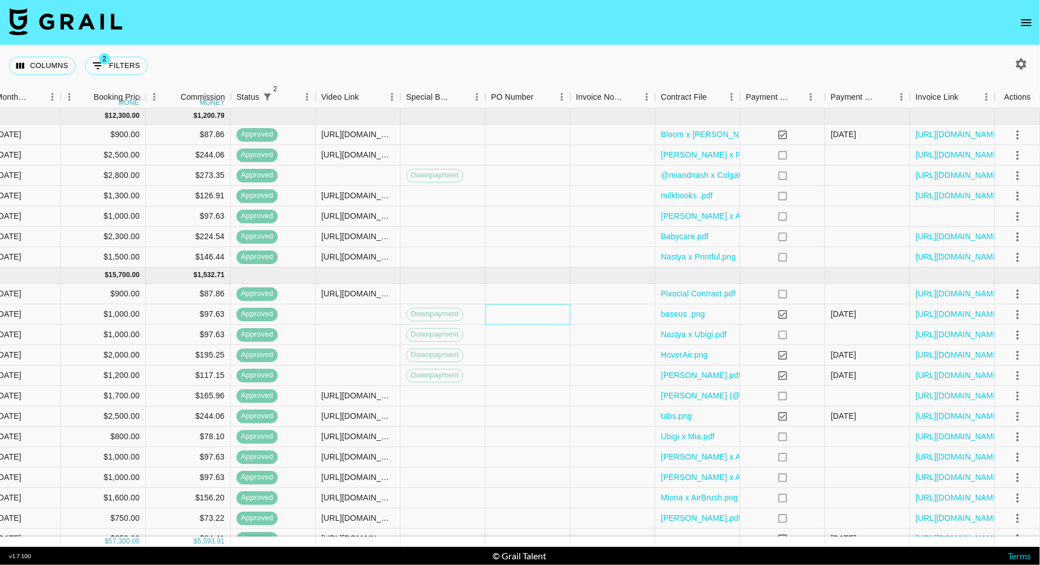
click at [560, 310] on div at bounding box center [528, 314] width 85 height 20
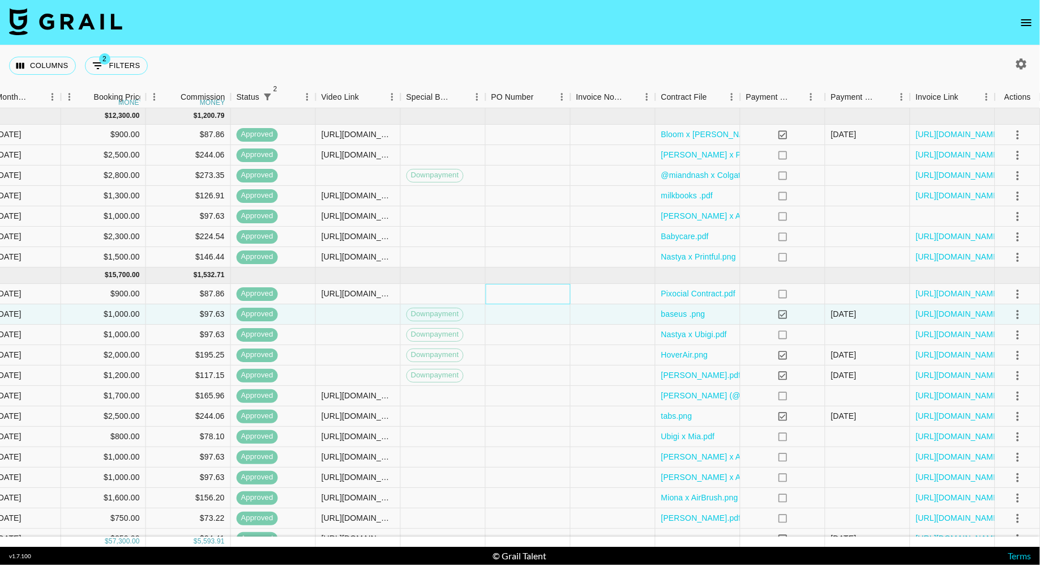
click at [560, 298] on div at bounding box center [528, 294] width 85 height 20
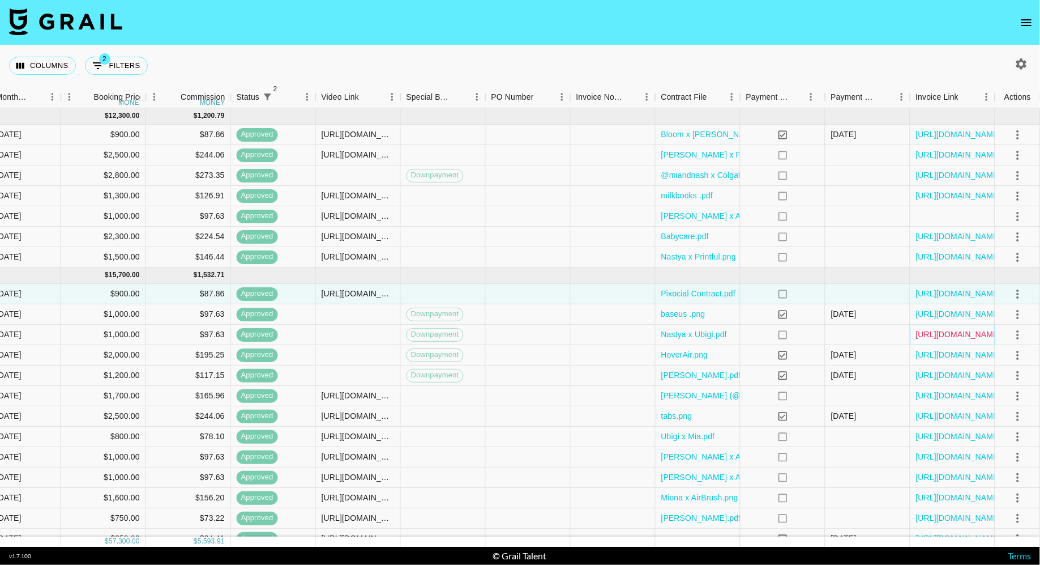
click at [971, 335] on link "https://in.xero.com/xXICLlH9kWCSt6NlsLt3JFJ2LbdlifbnpvsxeLVW" at bounding box center [959, 333] width 86 height 11
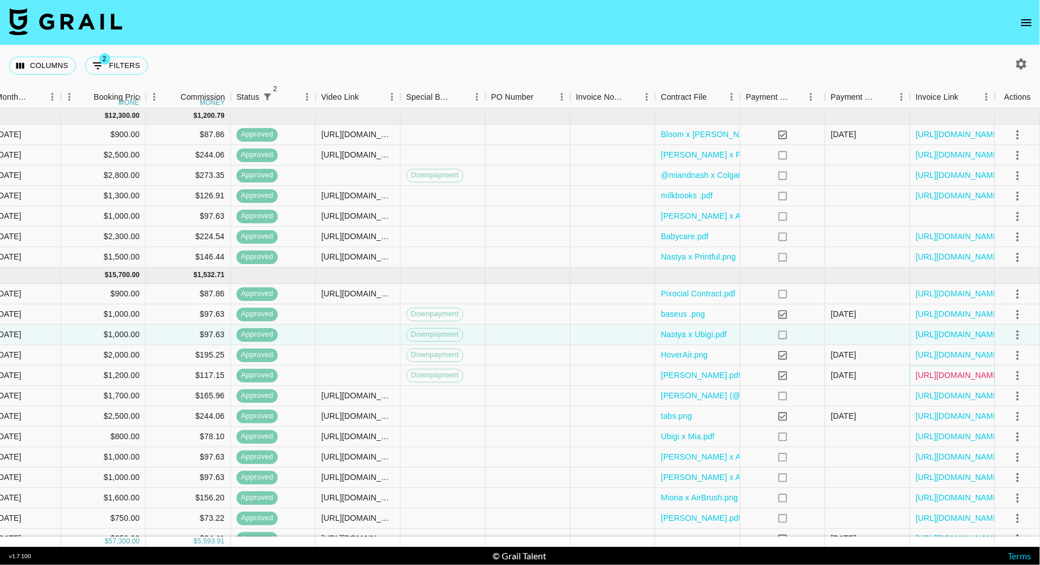
click at [930, 374] on link "https://in.xero.com/QrhjSe6pN3j5YwI2U5VLyIQzb5Zg9iqUFX7walFc" at bounding box center [959, 374] width 86 height 11
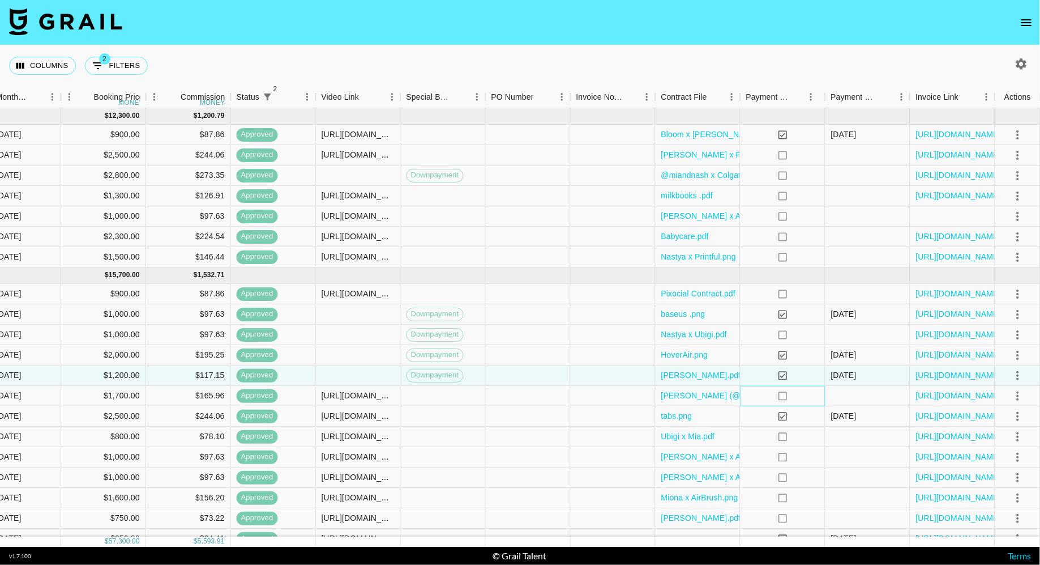
click at [790, 394] on div "no" at bounding box center [783, 396] width 85 height 20
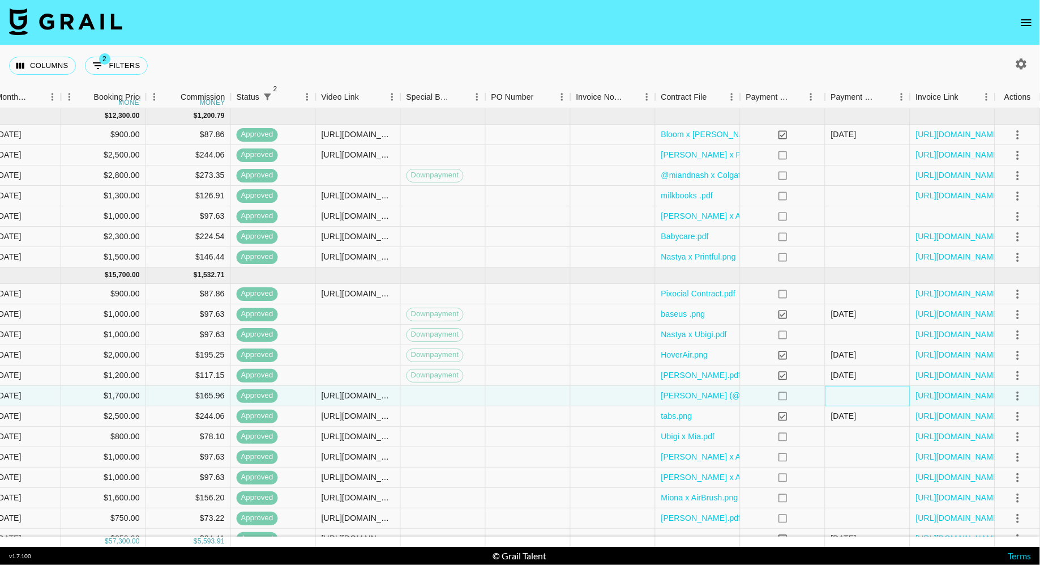
click at [839, 399] on div at bounding box center [868, 396] width 85 height 20
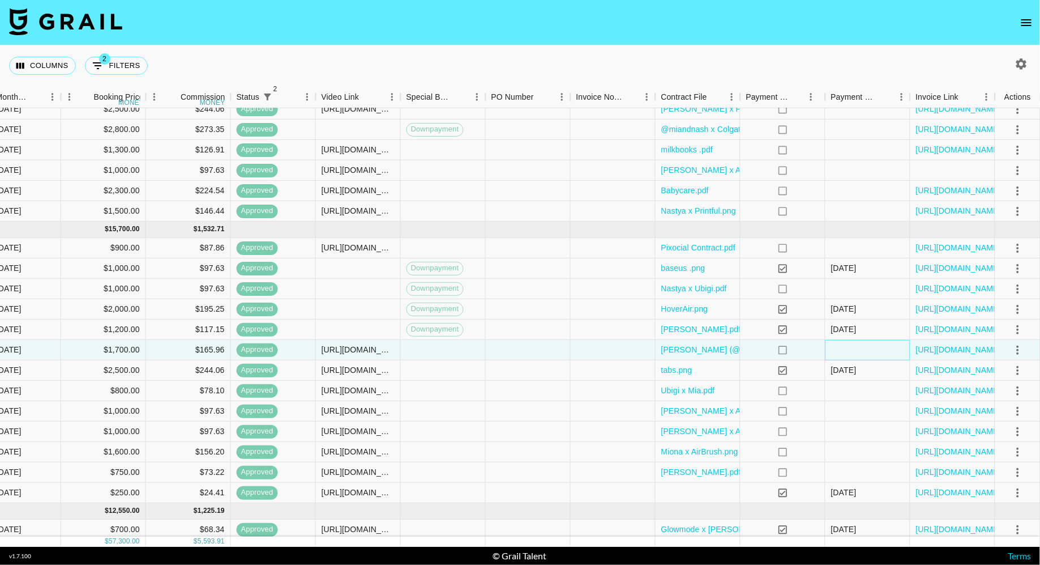
scroll to position [104, 712]
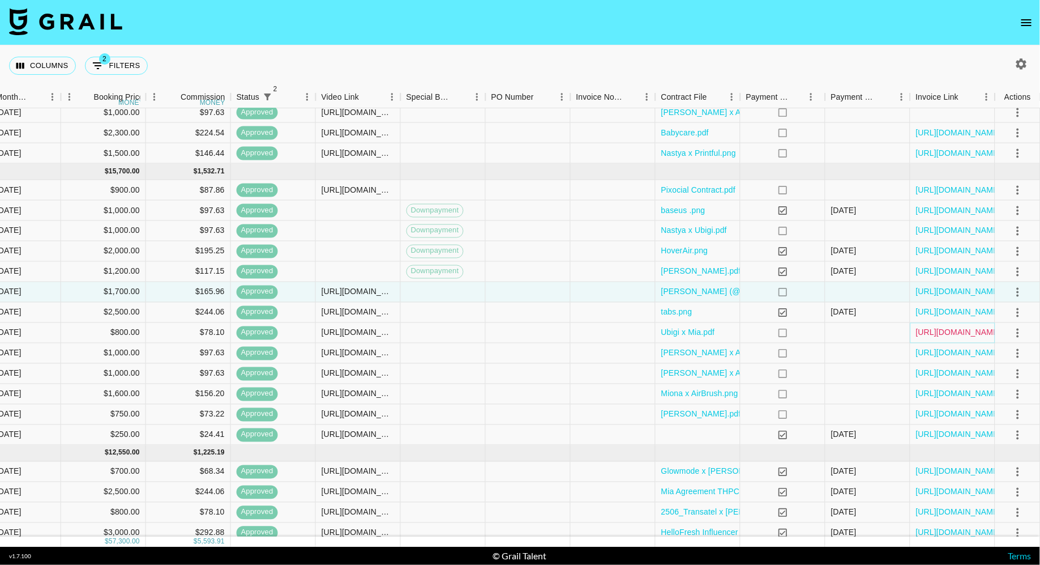
click at [945, 330] on link "https://in.xero.com/T6dkzSFnSqSHcQ0ePNXYfXmccD9HlU5U8AyI8Yj7" at bounding box center [959, 332] width 86 height 11
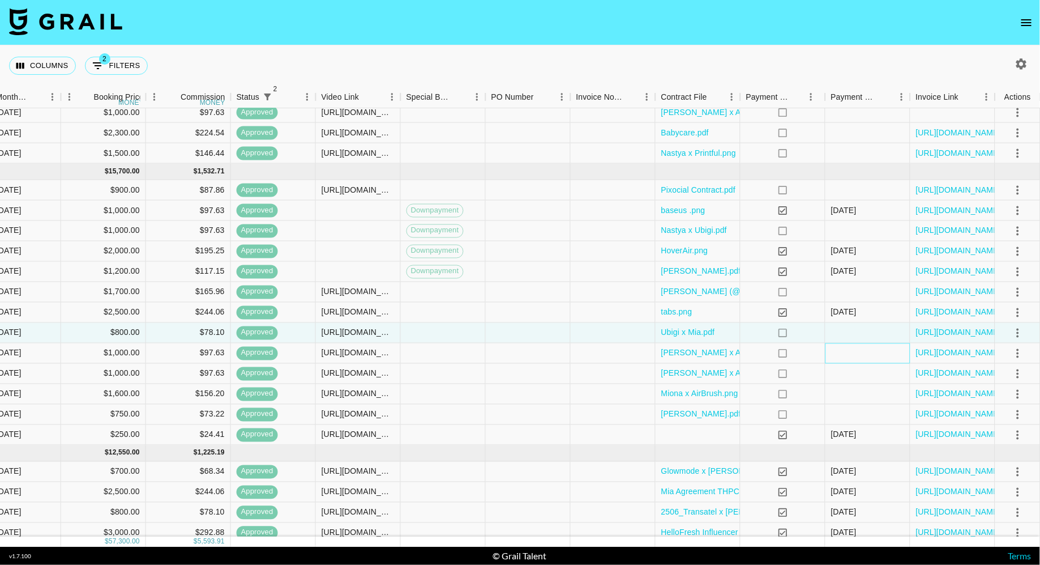
click at [855, 351] on div at bounding box center [868, 353] width 85 height 20
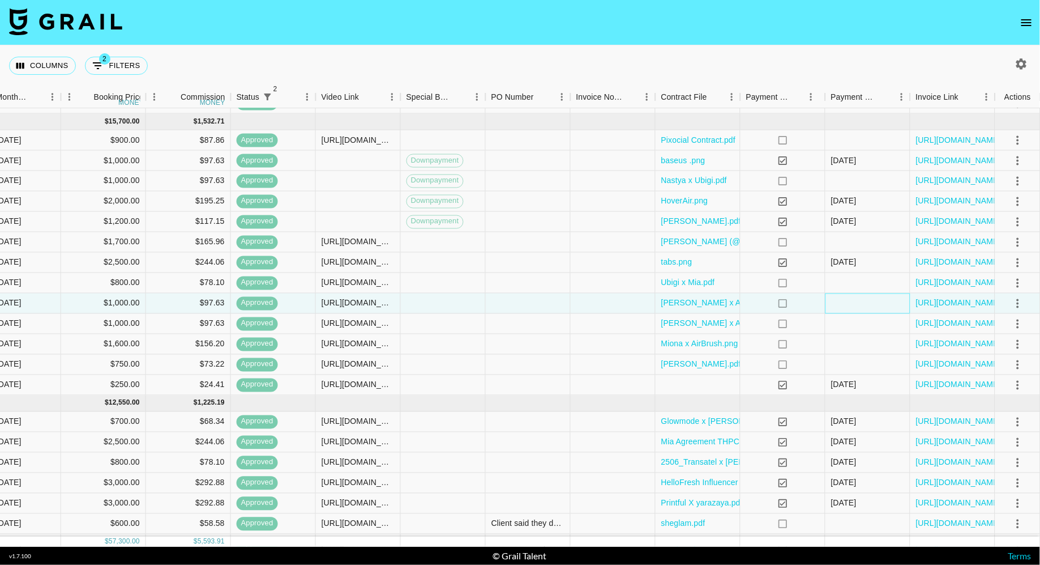
scroll to position [154, 712]
click at [852, 328] on div at bounding box center [868, 323] width 85 height 20
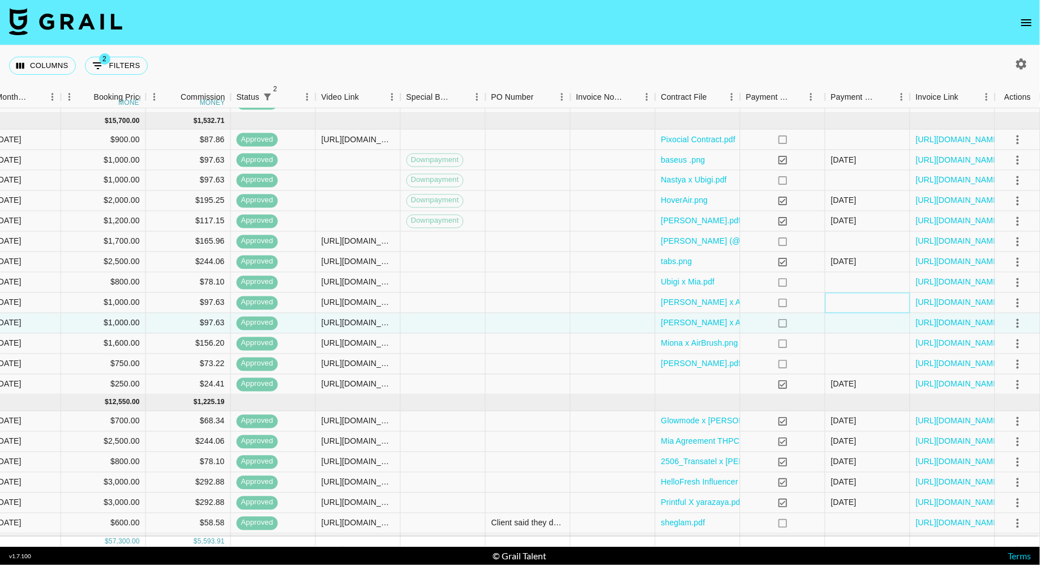
click at [852, 307] on div at bounding box center [868, 303] width 85 height 20
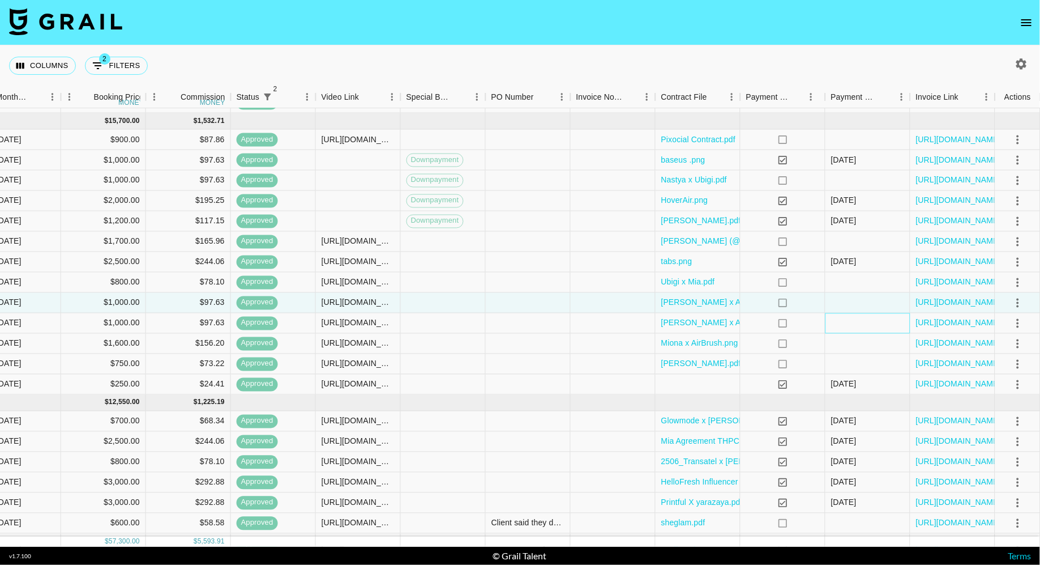
click at [853, 324] on div at bounding box center [868, 323] width 85 height 20
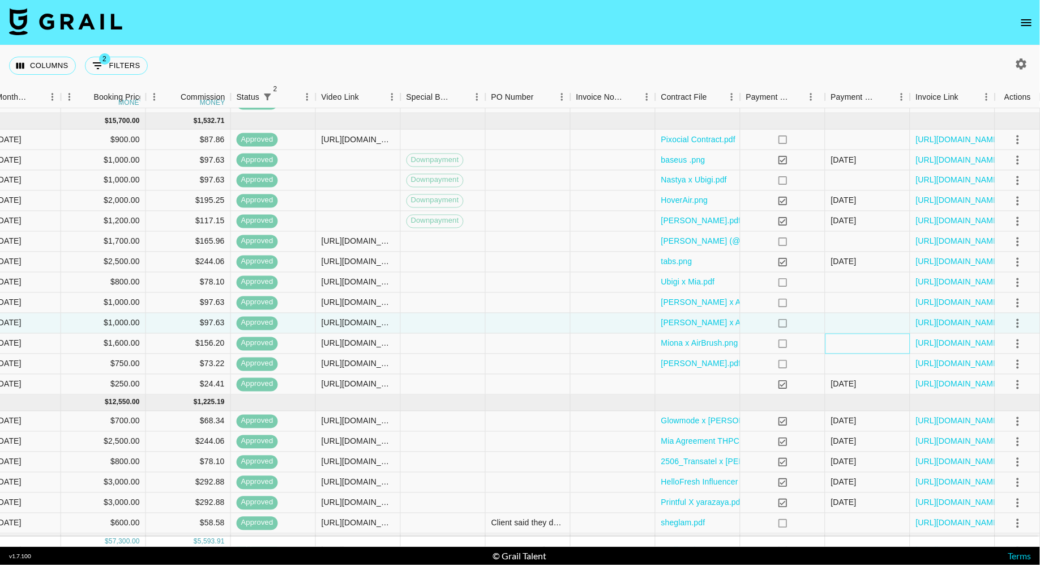
click at [860, 341] on div at bounding box center [868, 344] width 85 height 20
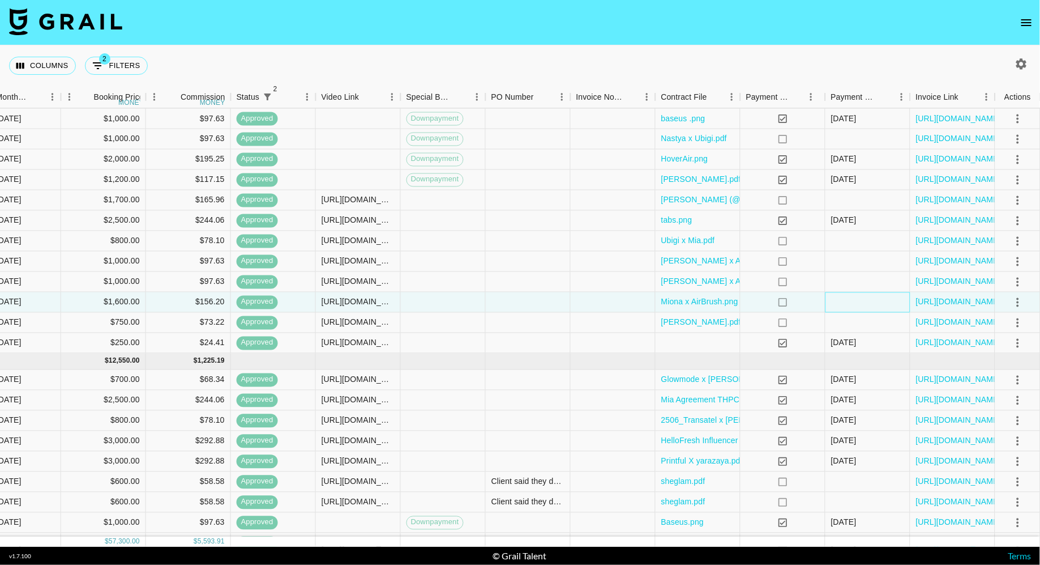
scroll to position [199, 712]
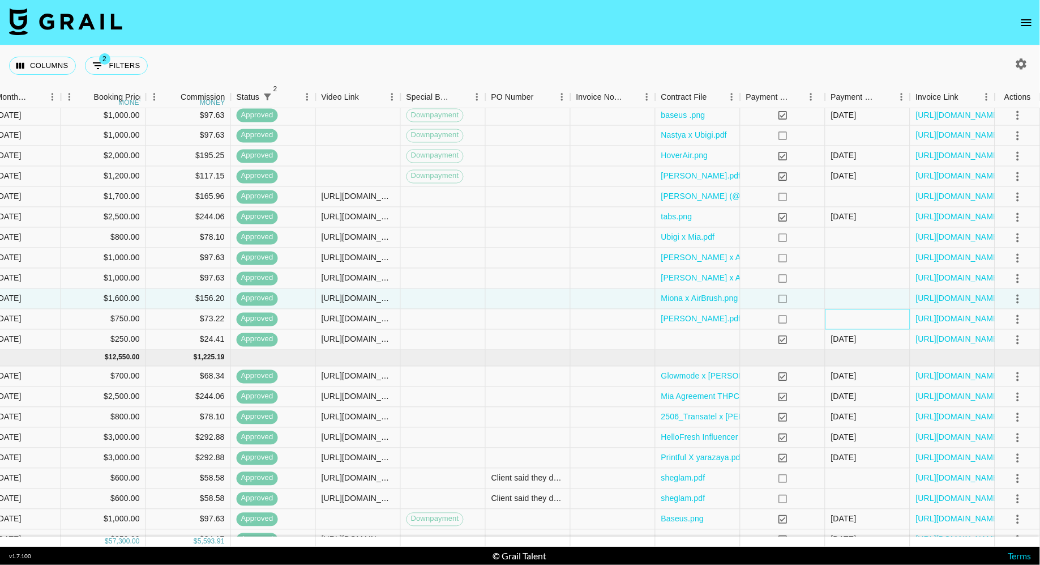
click at [890, 314] on div at bounding box center [868, 319] width 85 height 20
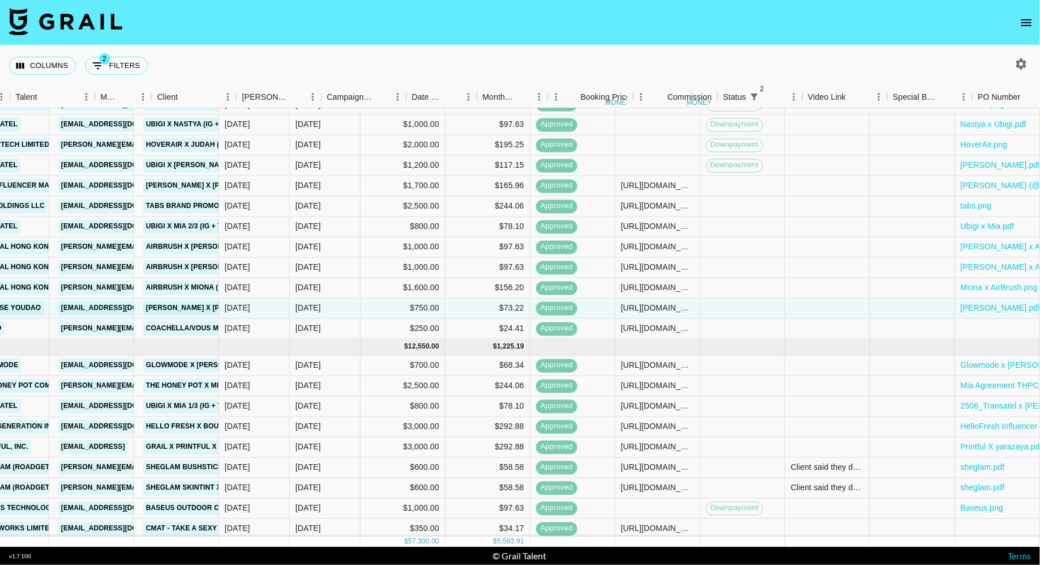
scroll to position [210, 712]
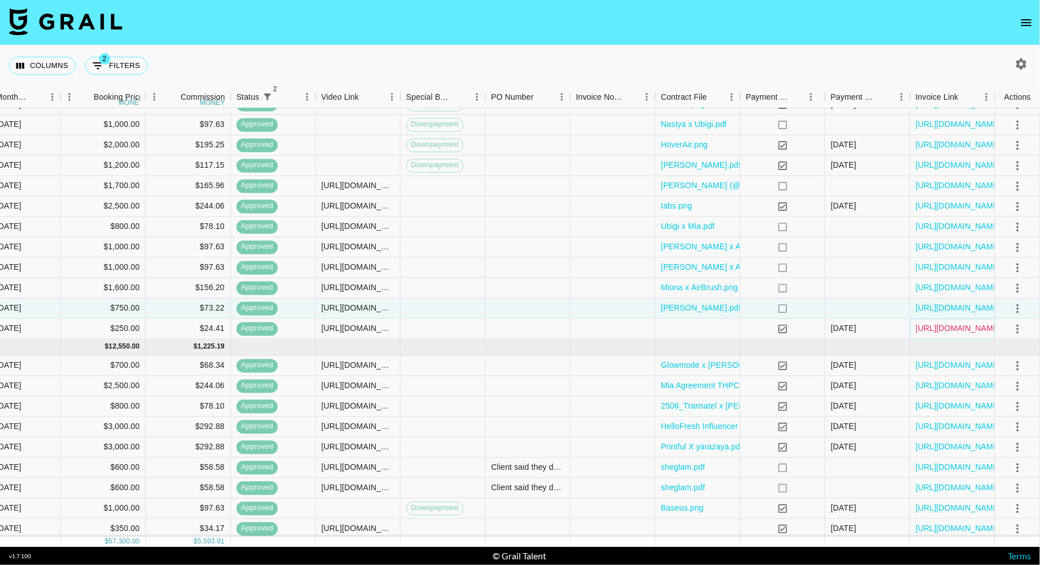
click at [958, 323] on link "https://in.xero.com/9CeJUhcBfnrSi6JPSWUGM9eKHUtn31zJMZxCvOh8" at bounding box center [959, 328] width 86 height 11
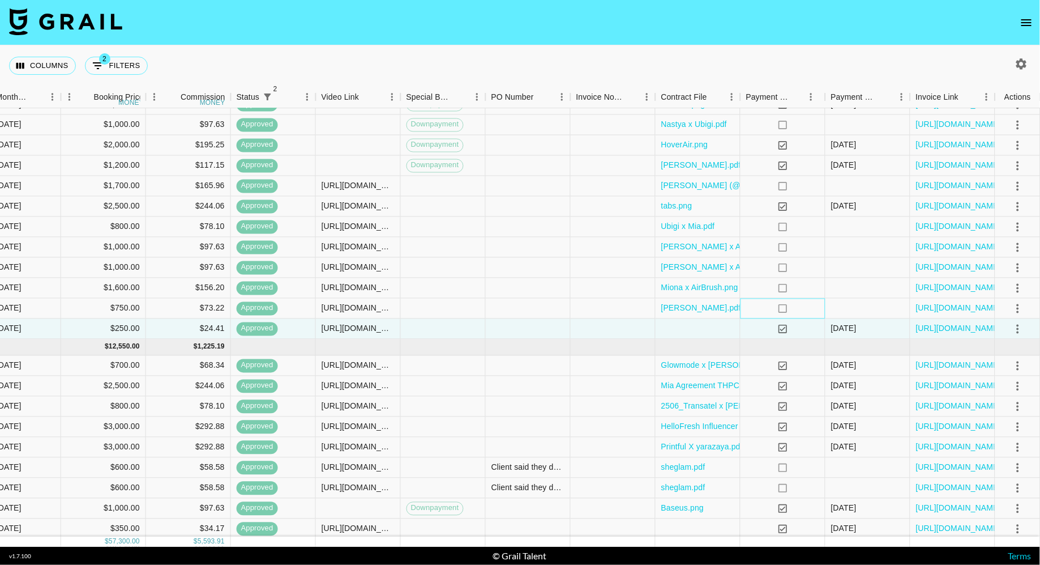
click at [753, 304] on div "no" at bounding box center [783, 308] width 85 height 20
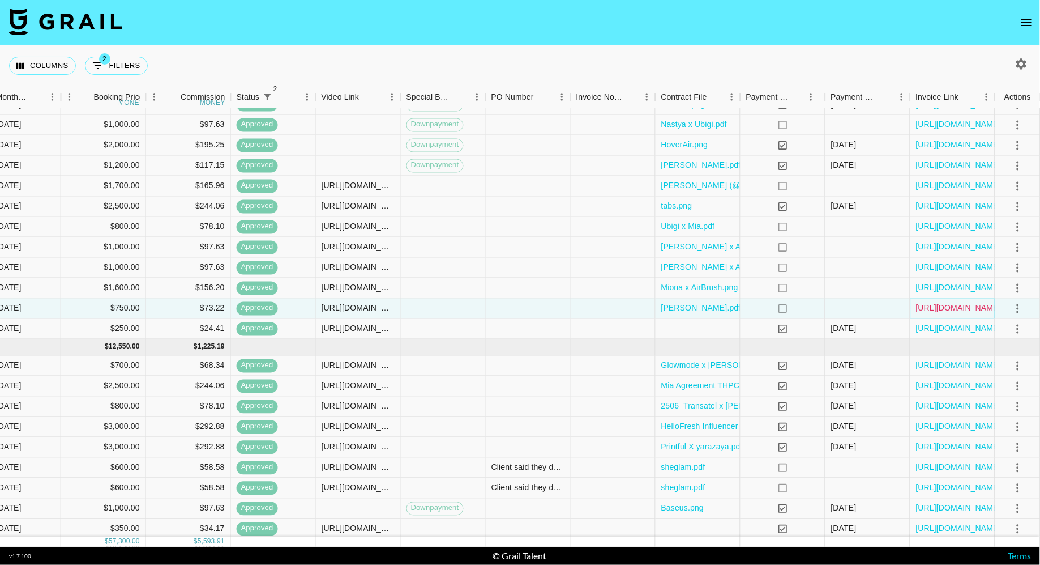
click at [963, 309] on link "[URL][DOMAIN_NAME]" at bounding box center [959, 307] width 86 height 11
click at [857, 305] on div at bounding box center [868, 308] width 85 height 20
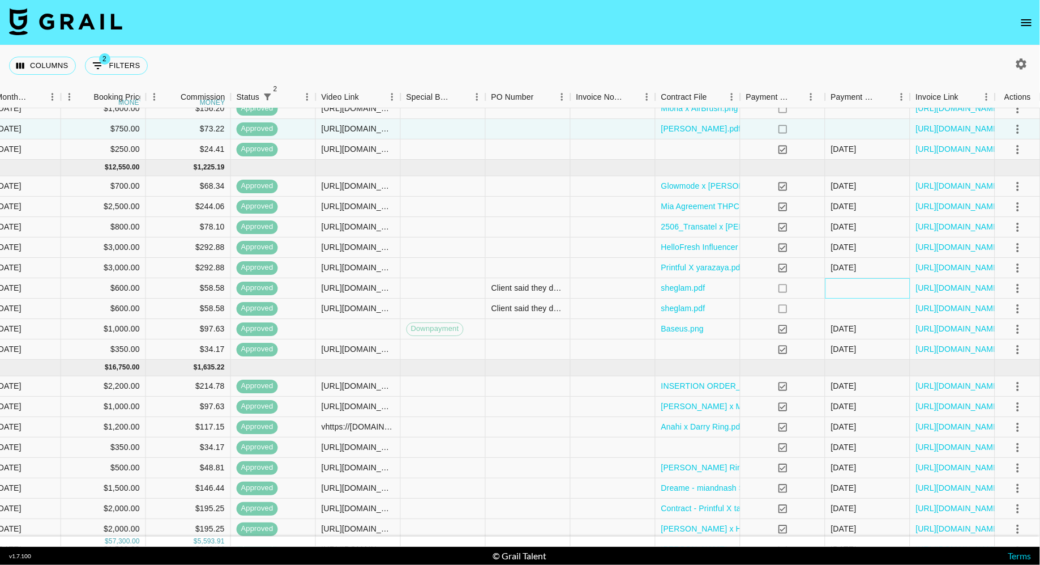
click at [855, 292] on div at bounding box center [868, 288] width 85 height 20
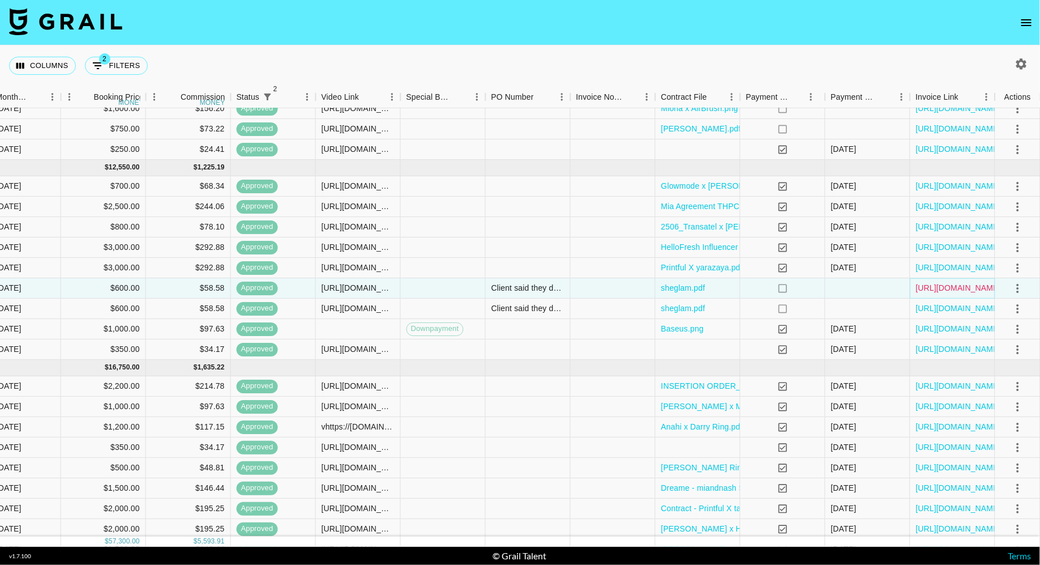
click at [956, 292] on link "https://in.xero.com/8sRh4FPw82yQ6wpqH17Q1XAIfyRe5ChD8cwqGATq" at bounding box center [959, 288] width 86 height 11
click at [946, 291] on link "https://in.xero.com/8sRh4FPw82yQ6wpqH17Q1XAIfyRe5ChD8cwqGATq" at bounding box center [959, 288] width 86 height 11
click at [944, 308] on link "https://in.xero.com/rfAD55sKTDU7MZlzYHJ3T3QyKNUTK0ZqudNH5WqJ" at bounding box center [959, 308] width 86 height 11
